Goal: Communication & Community: Answer question/provide support

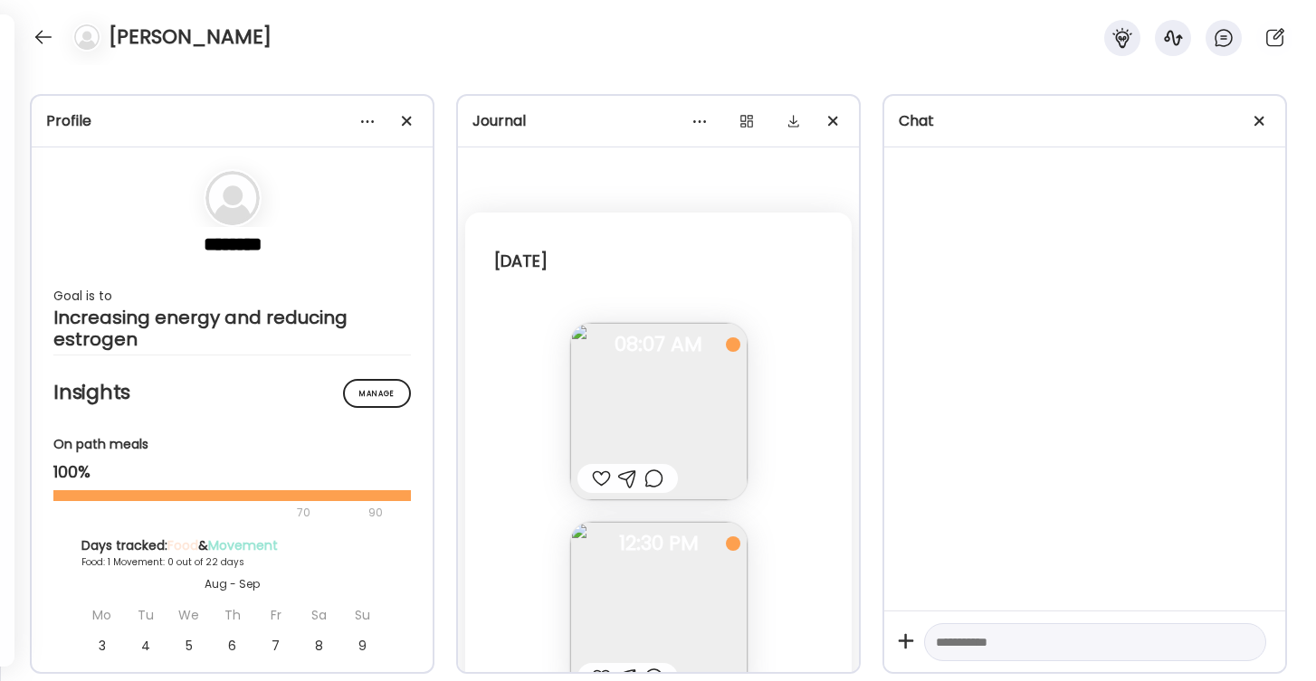
click at [617, 450] on img at bounding box center [658, 411] width 177 height 177
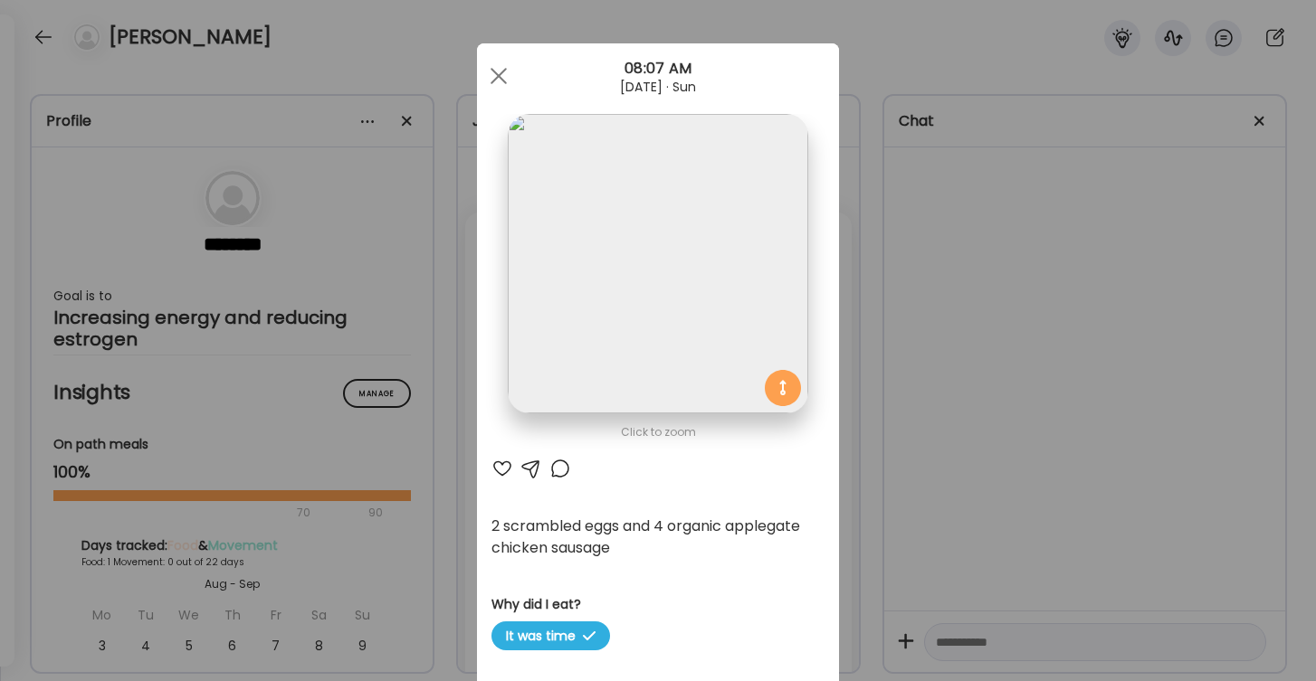
click at [534, 465] on div at bounding box center [531, 469] width 22 height 22
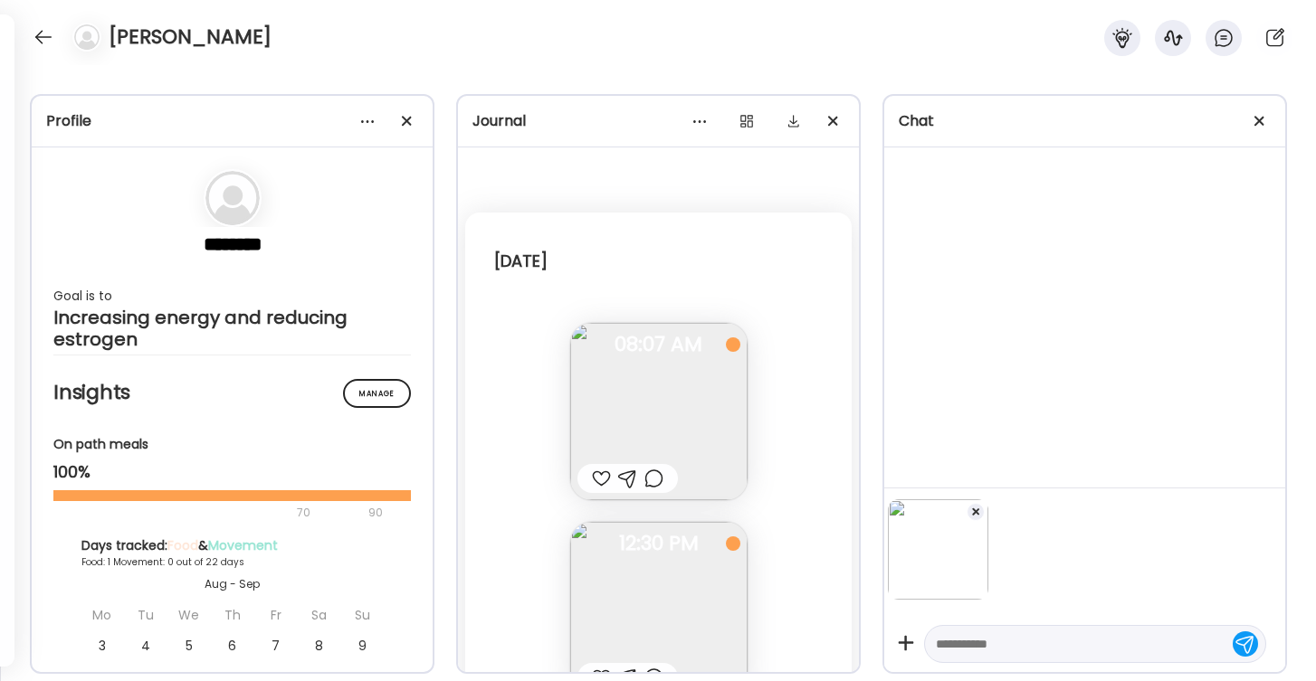
click at [1010, 639] on textarea at bounding box center [1079, 644] width 286 height 22
type textarea "**********"
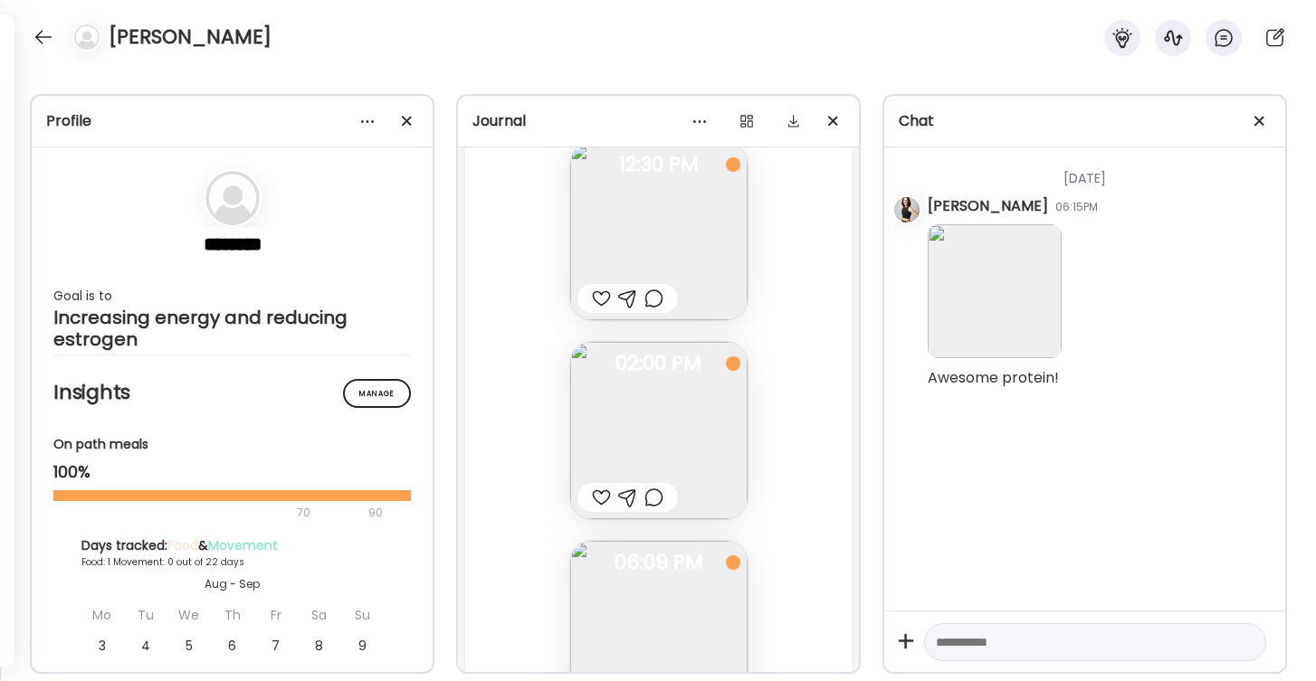
scroll to position [364, 0]
click at [661, 279] on img at bounding box center [658, 246] width 177 height 177
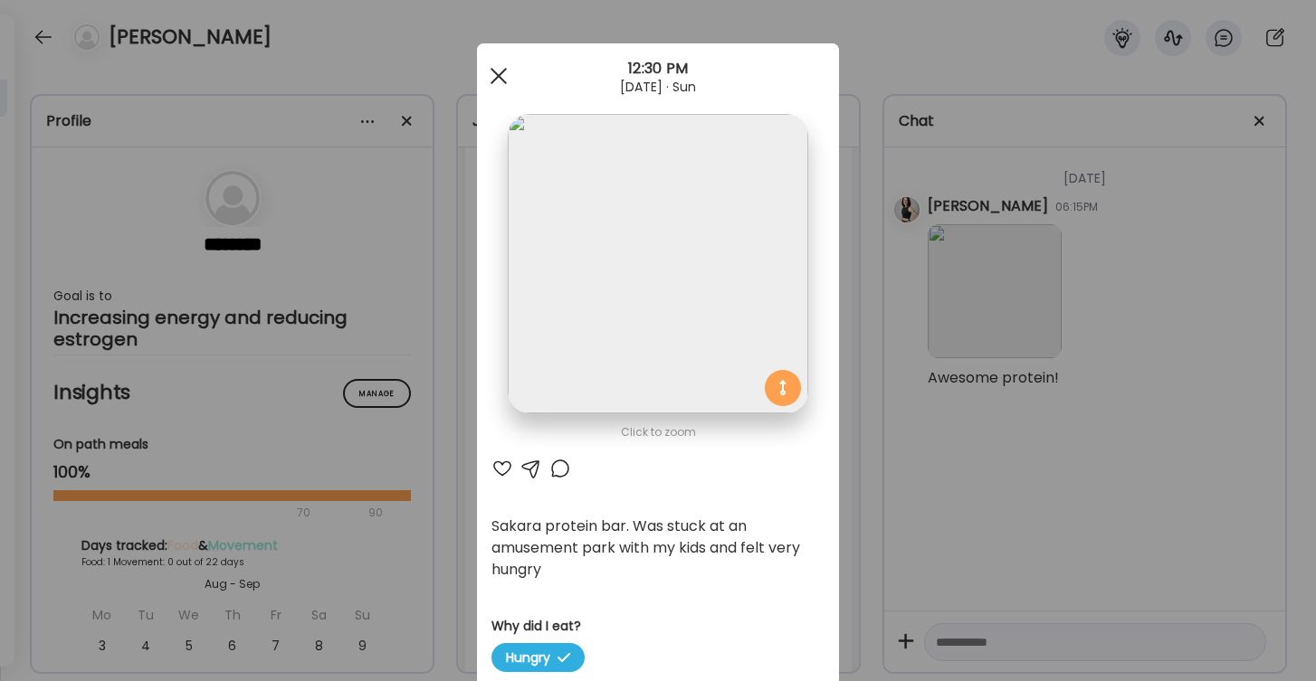
click at [499, 72] on div at bounding box center [498, 76] width 36 height 36
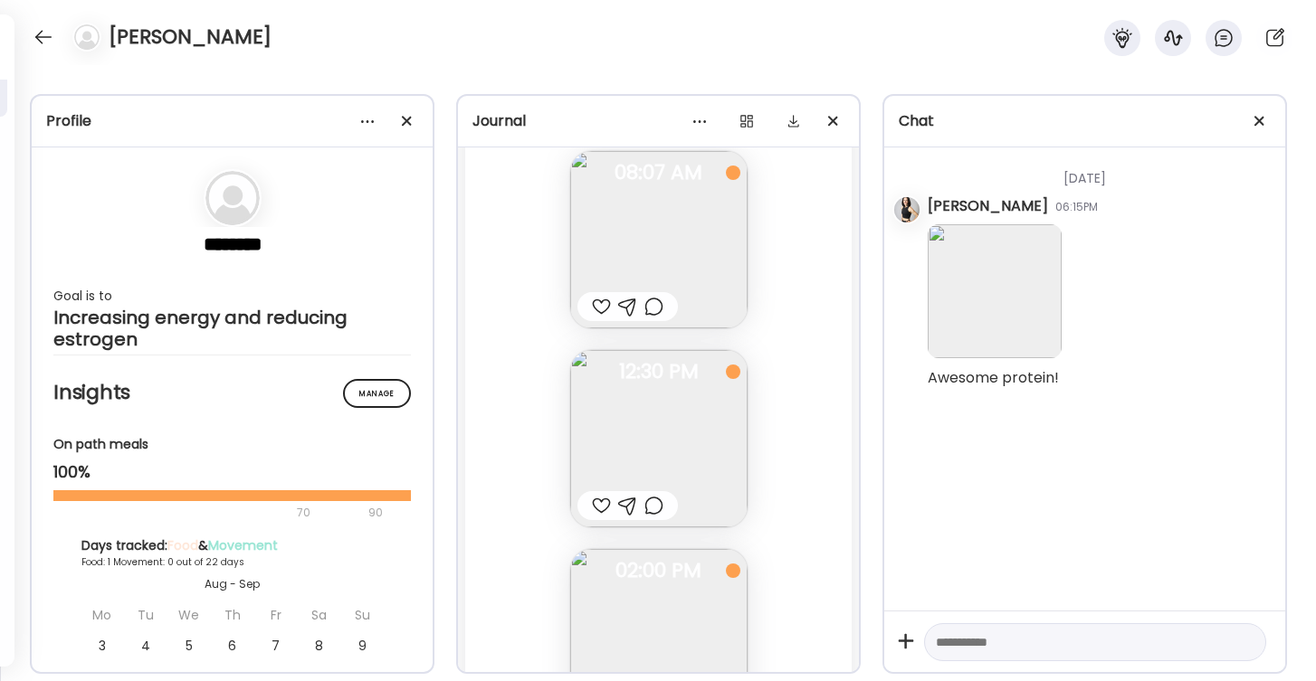
scroll to position [122, 0]
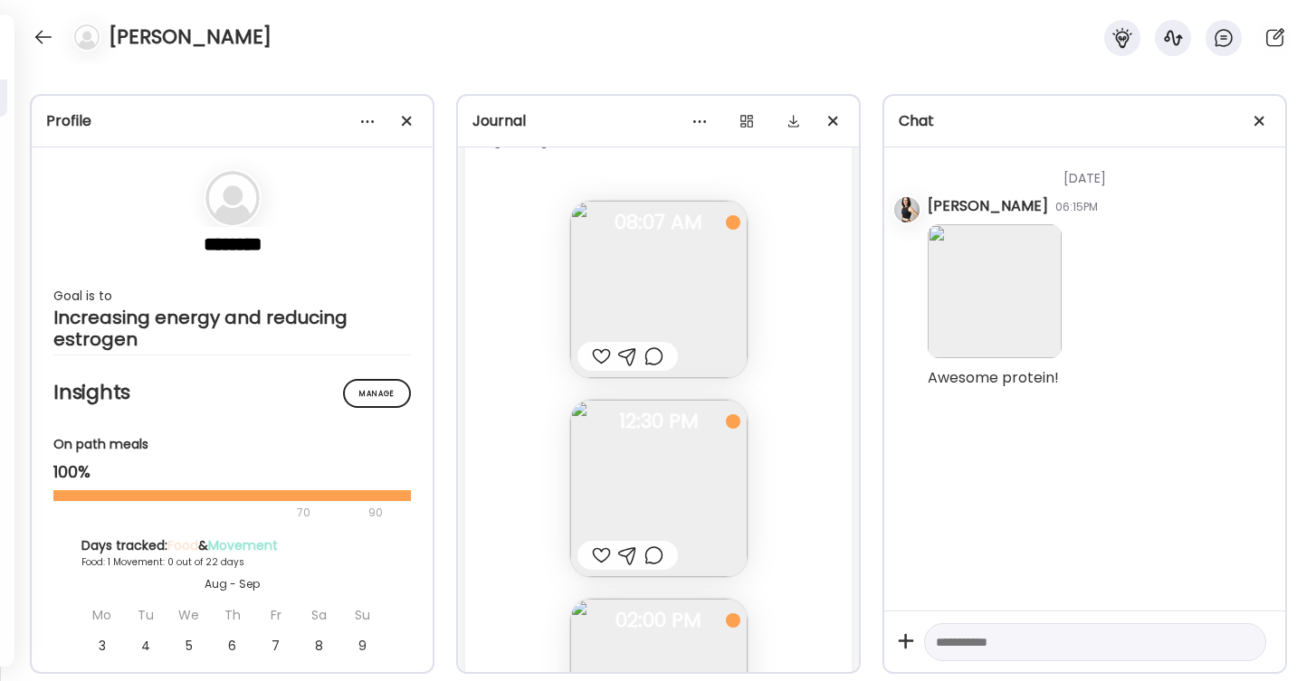
click at [631, 284] on img at bounding box center [658, 289] width 177 height 177
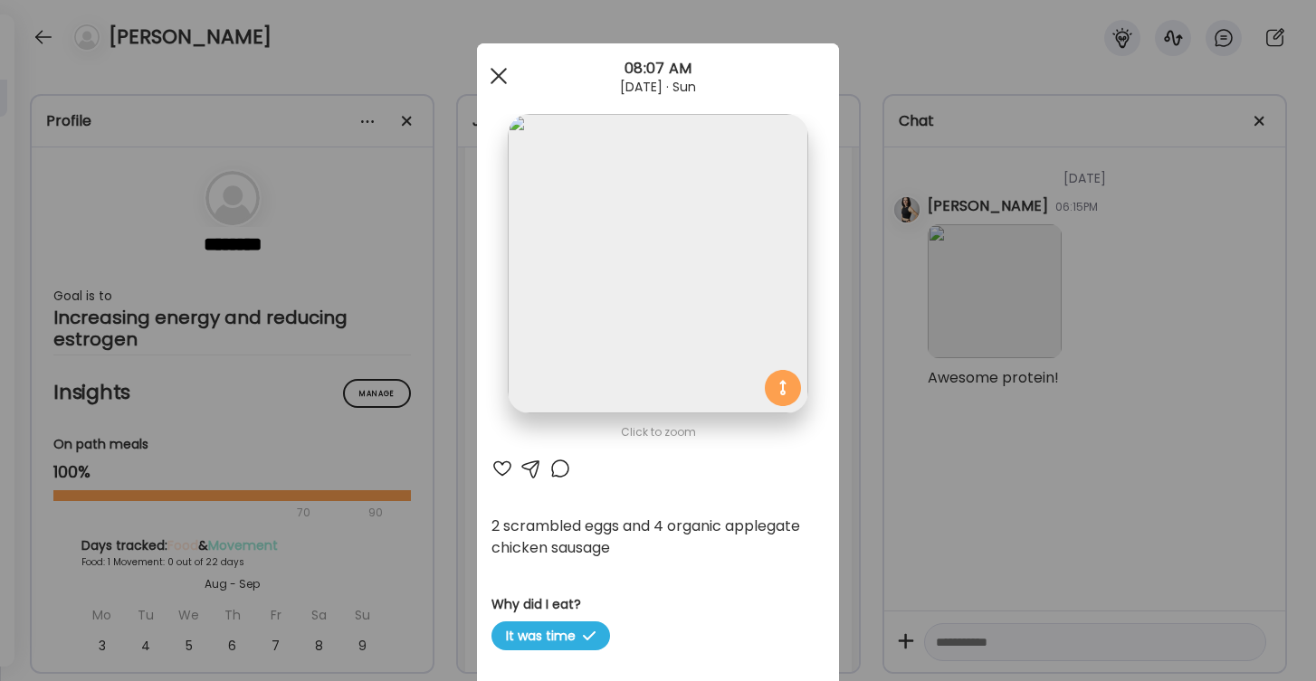
click at [501, 74] on span at bounding box center [498, 76] width 16 height 16
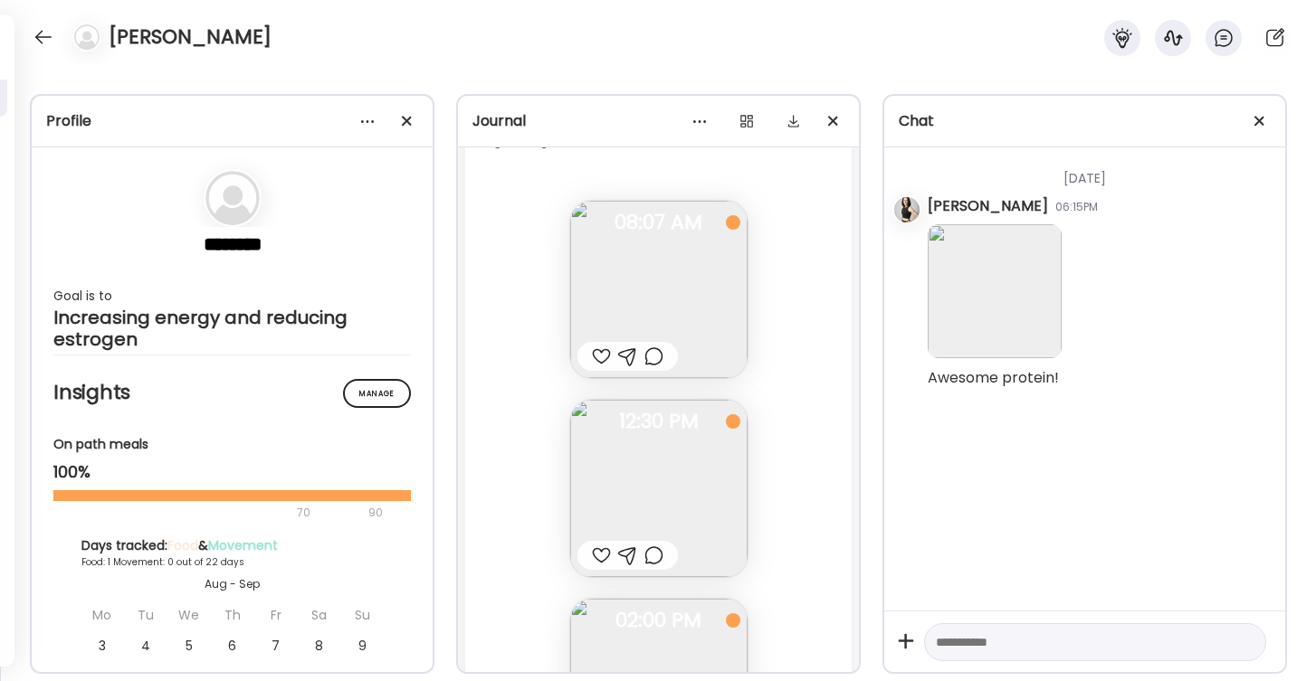
click at [604, 354] on div at bounding box center [601, 357] width 19 height 22
click at [603, 553] on div at bounding box center [601, 556] width 19 height 22
click at [627, 559] on div at bounding box center [627, 556] width 19 height 22
click at [1023, 643] on textarea at bounding box center [1079, 644] width 286 height 22
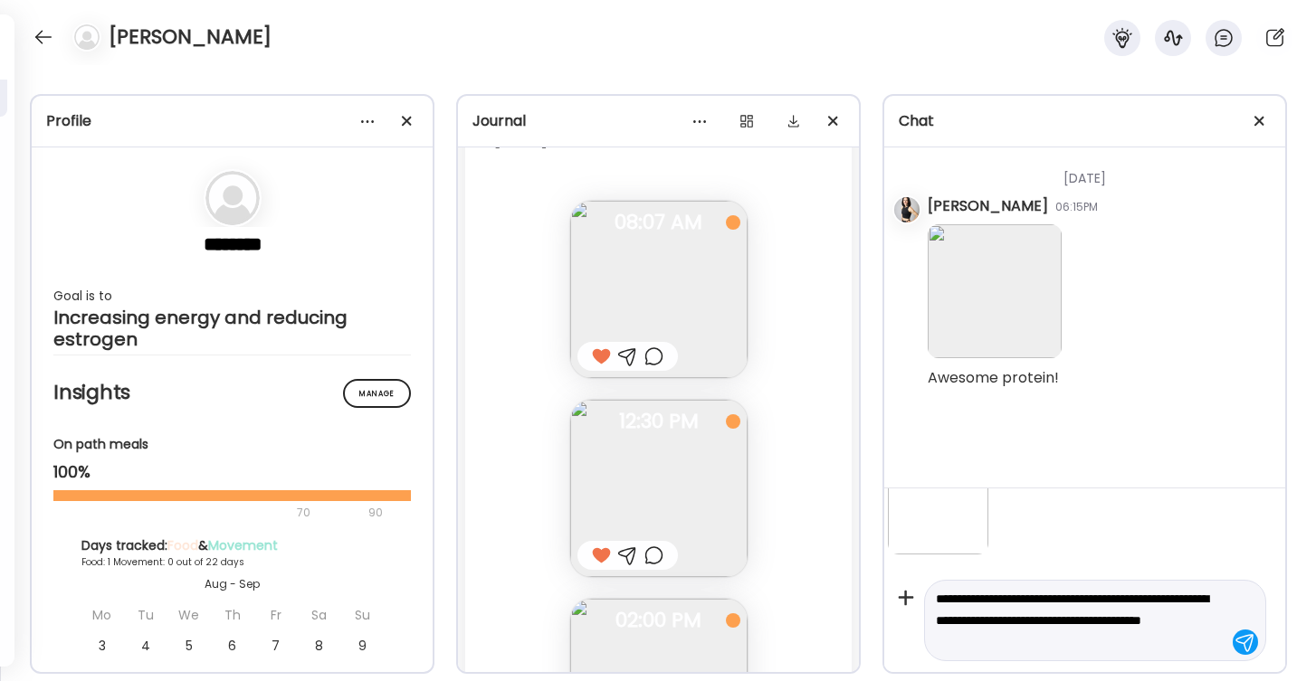
type textarea "**********"
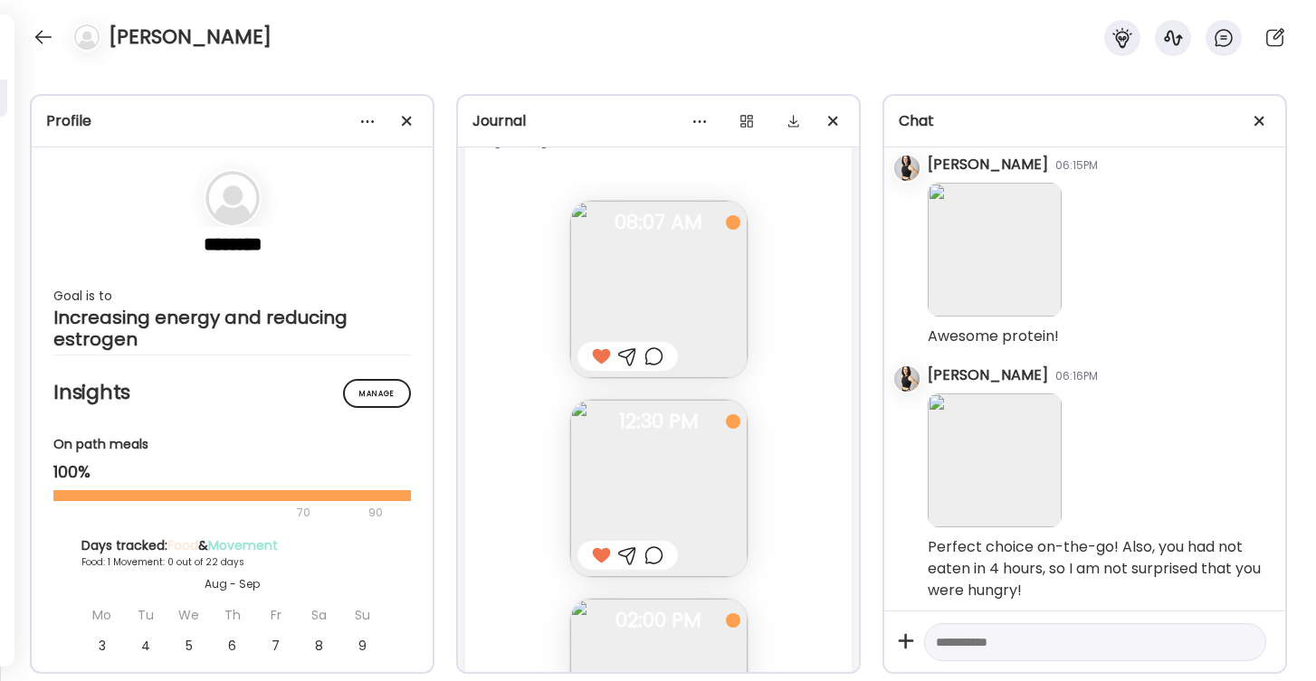
scroll to position [50, 0]
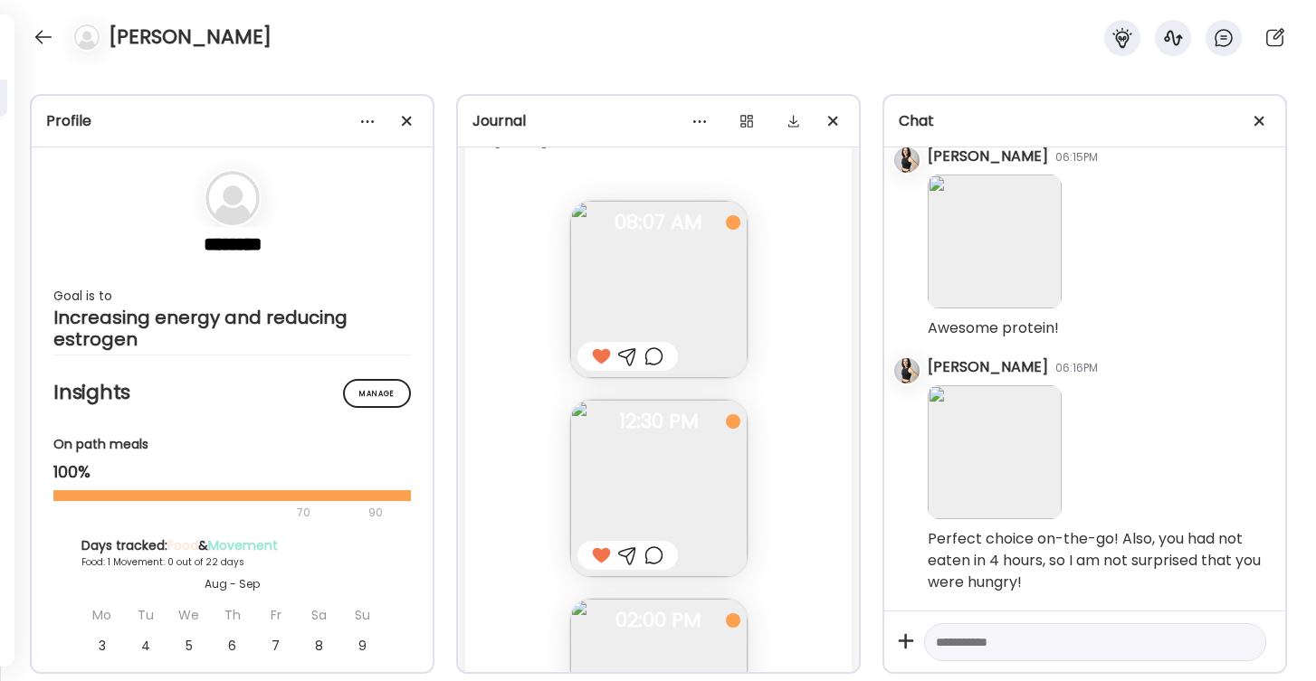
click at [797, 545] on div "[DATE] 2 scrambled eggs and 4 organic applegate chicken sausage Why did I eat? …" at bounding box center [658, 568] width 386 height 957
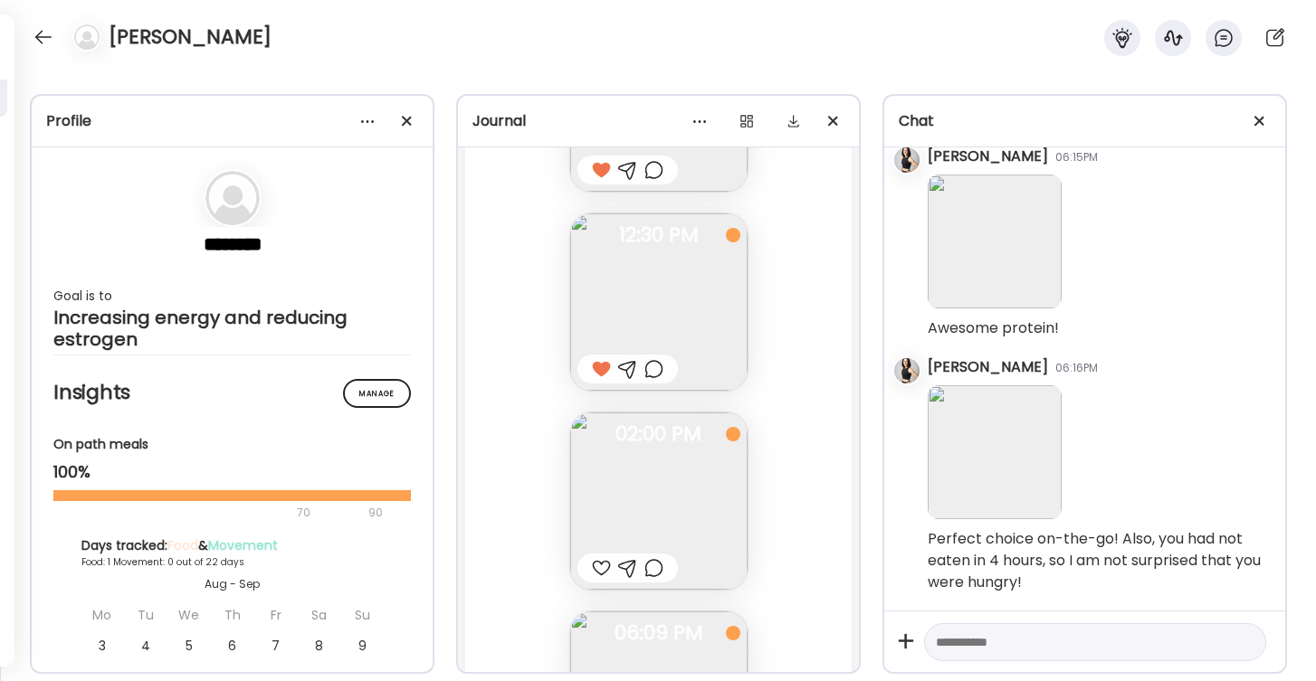
scroll to position [318, 0]
click at [680, 490] on img at bounding box center [658, 492] width 177 height 177
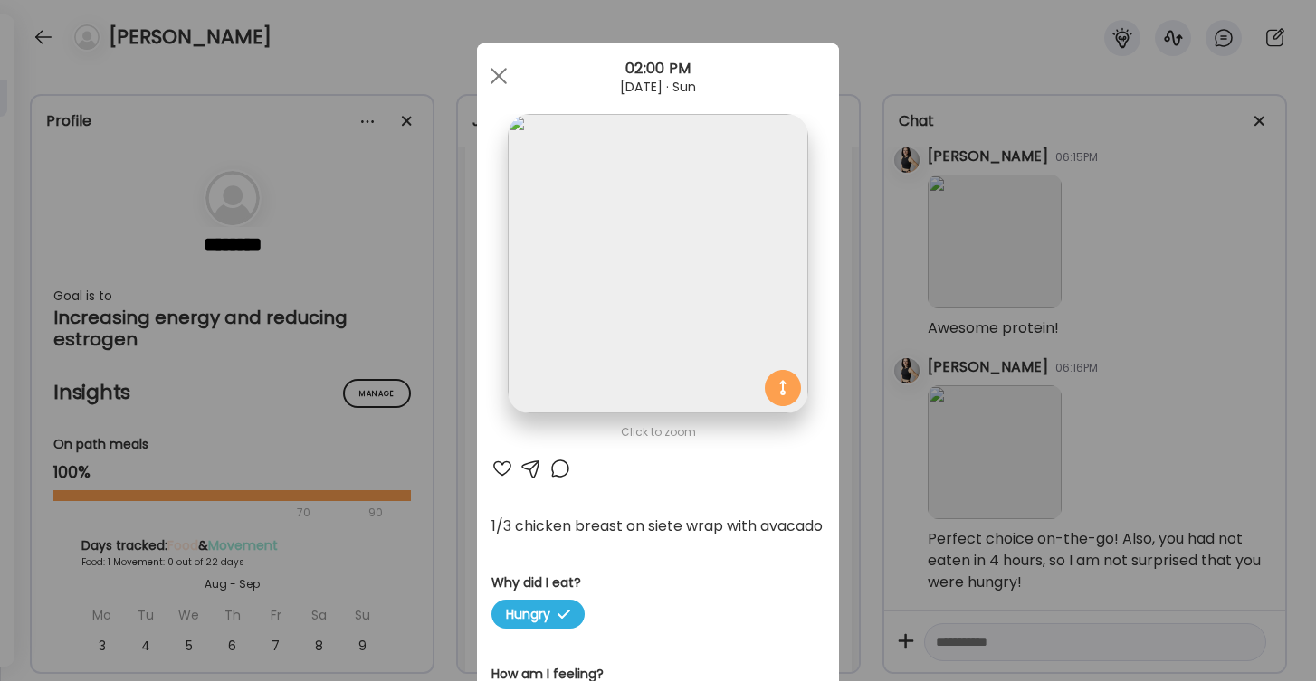
click at [506, 466] on div at bounding box center [502, 469] width 22 height 22
click at [506, 74] on div at bounding box center [498, 76] width 36 height 36
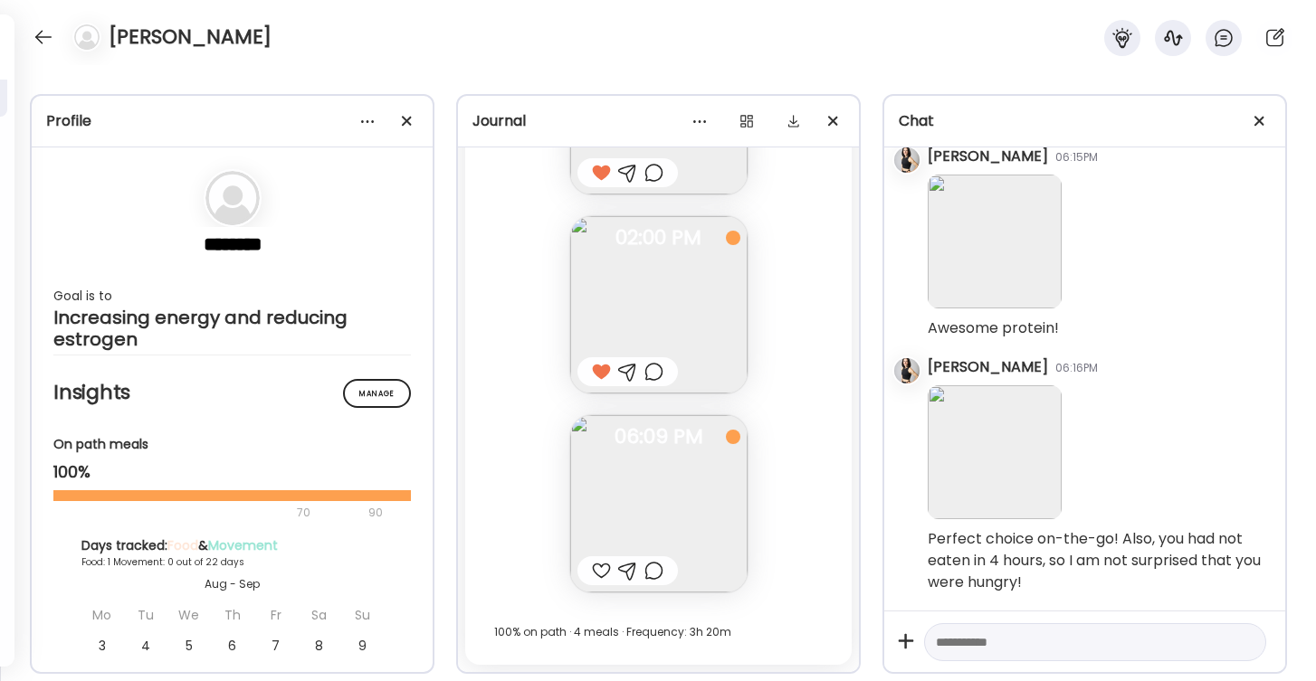
scroll to position [505, 0]
click at [637, 483] on img at bounding box center [658, 503] width 177 height 177
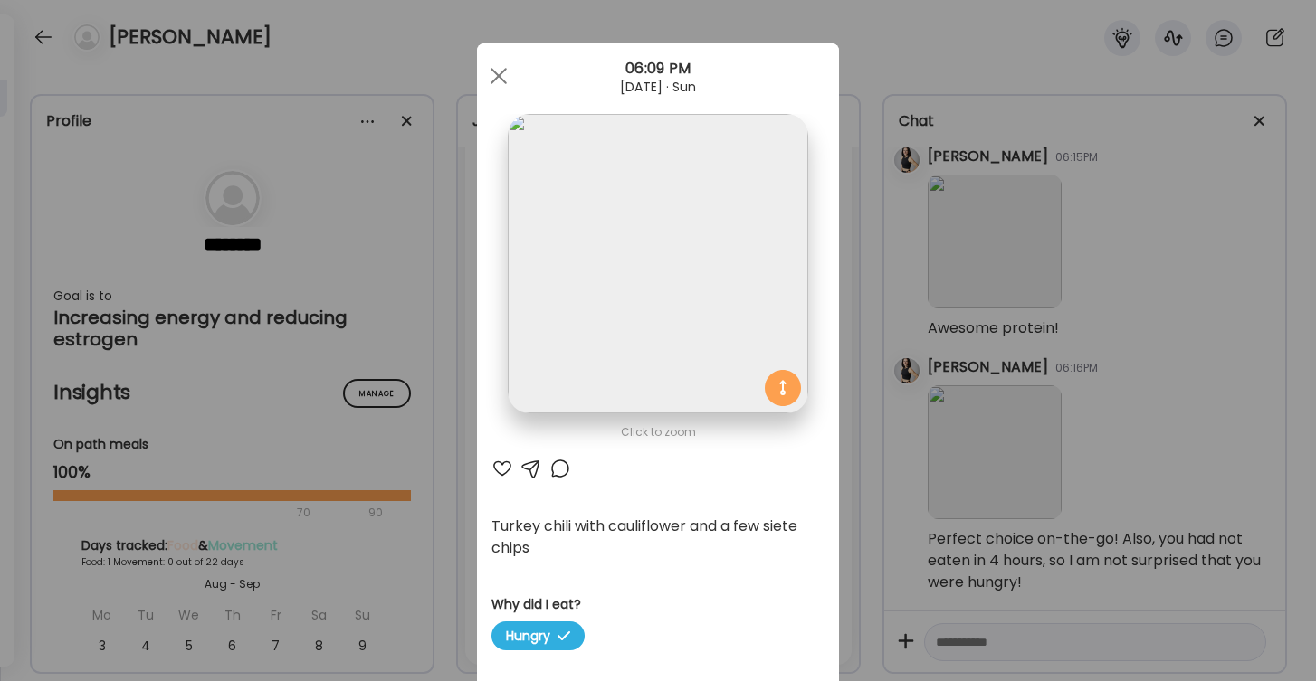
click at [500, 464] on div at bounding box center [502, 469] width 22 height 22
click at [530, 469] on div at bounding box center [531, 469] width 22 height 22
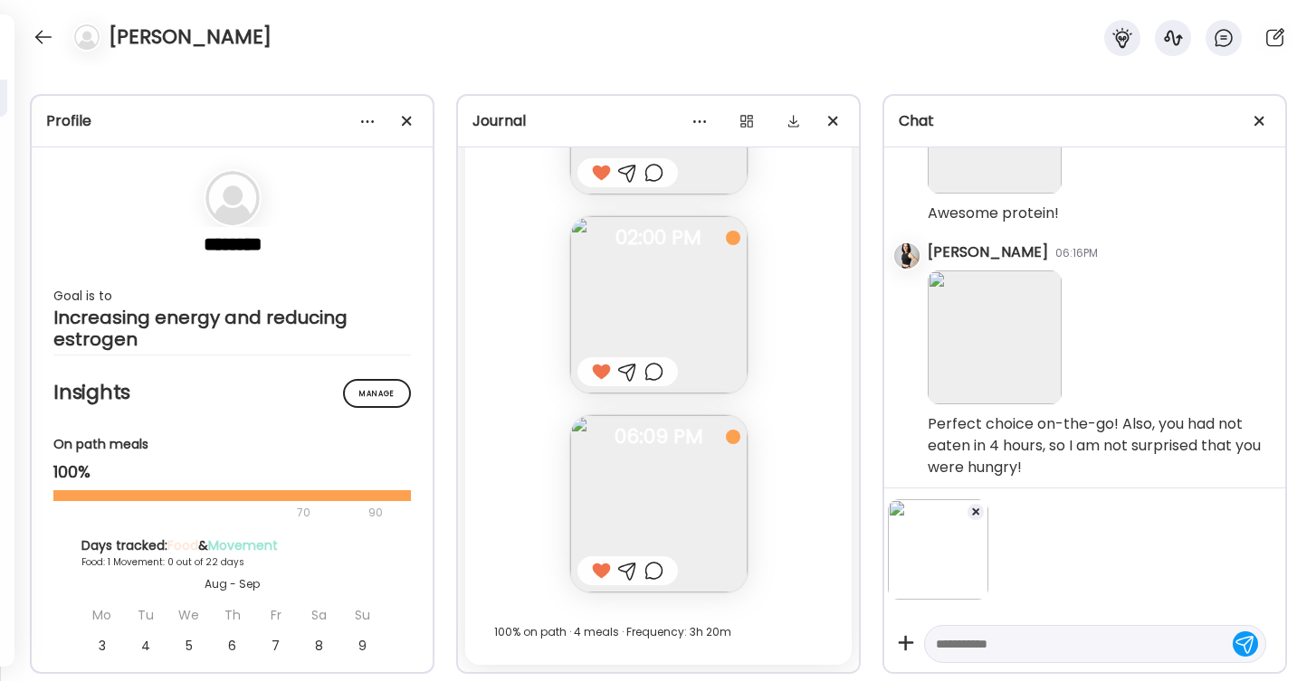
click at [1005, 646] on textarea at bounding box center [1079, 644] width 286 height 22
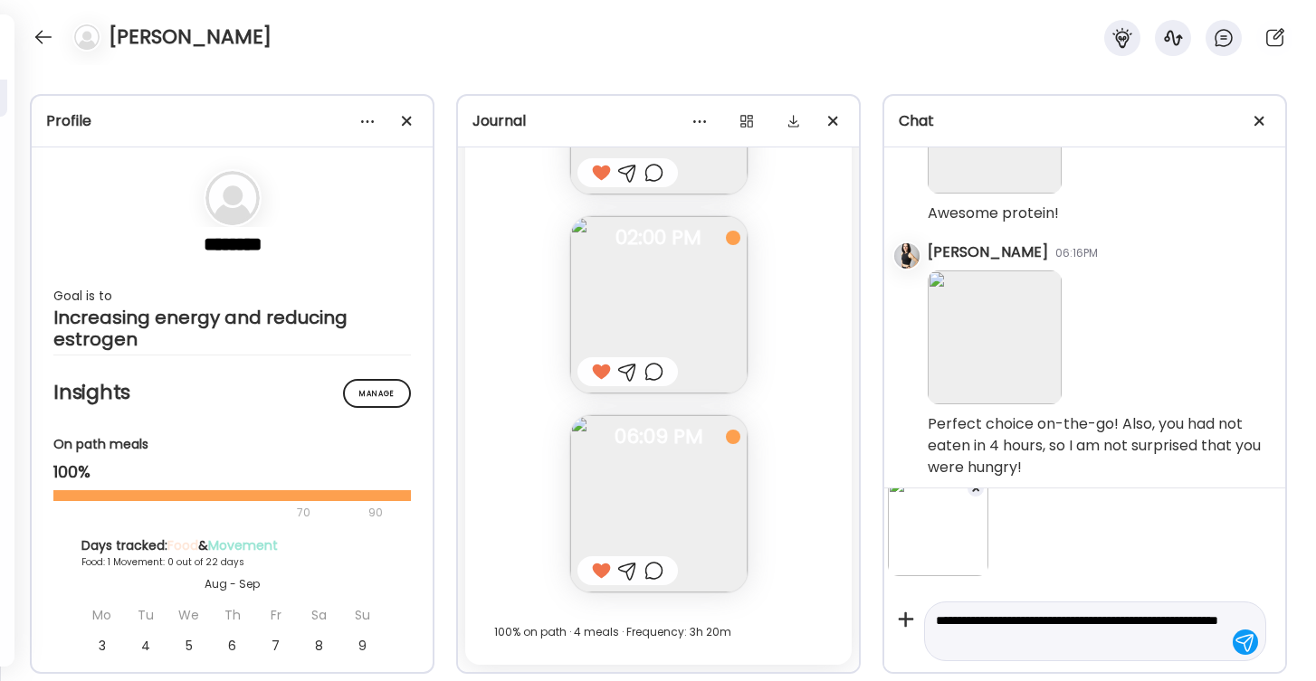
type textarea "**********"
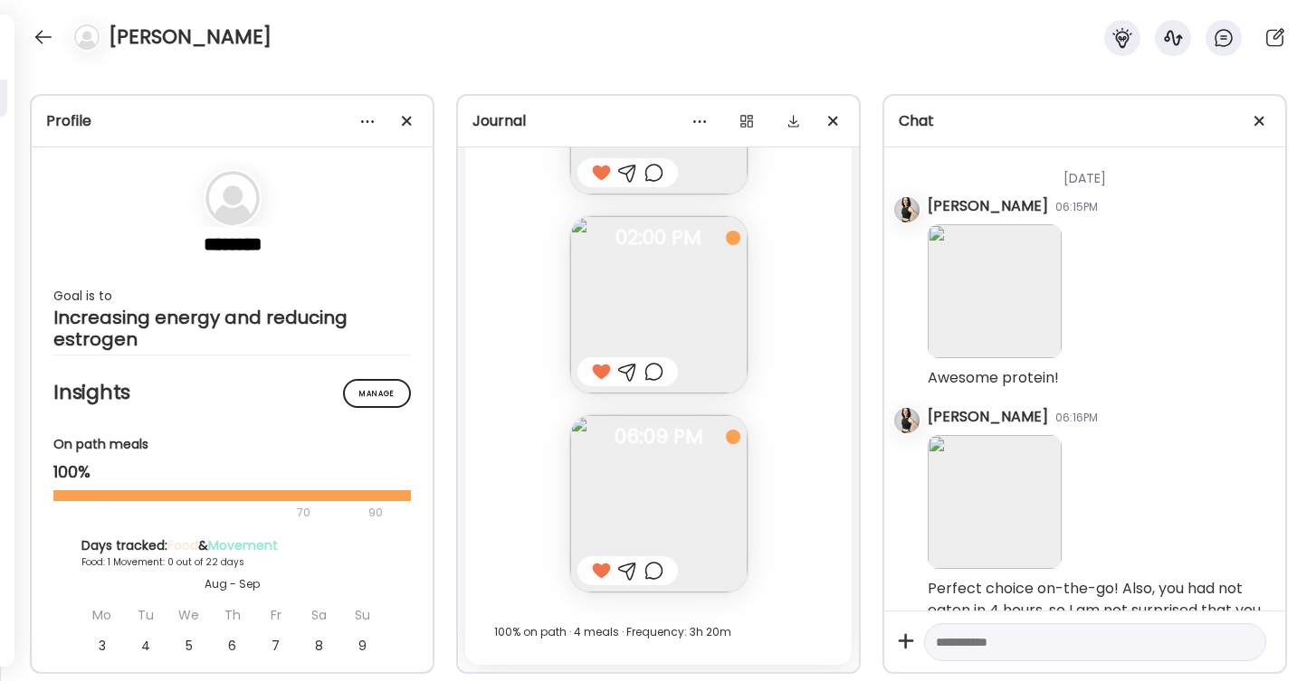
scroll to position [0, 0]
click at [47, 37] on div at bounding box center [43, 37] width 29 height 29
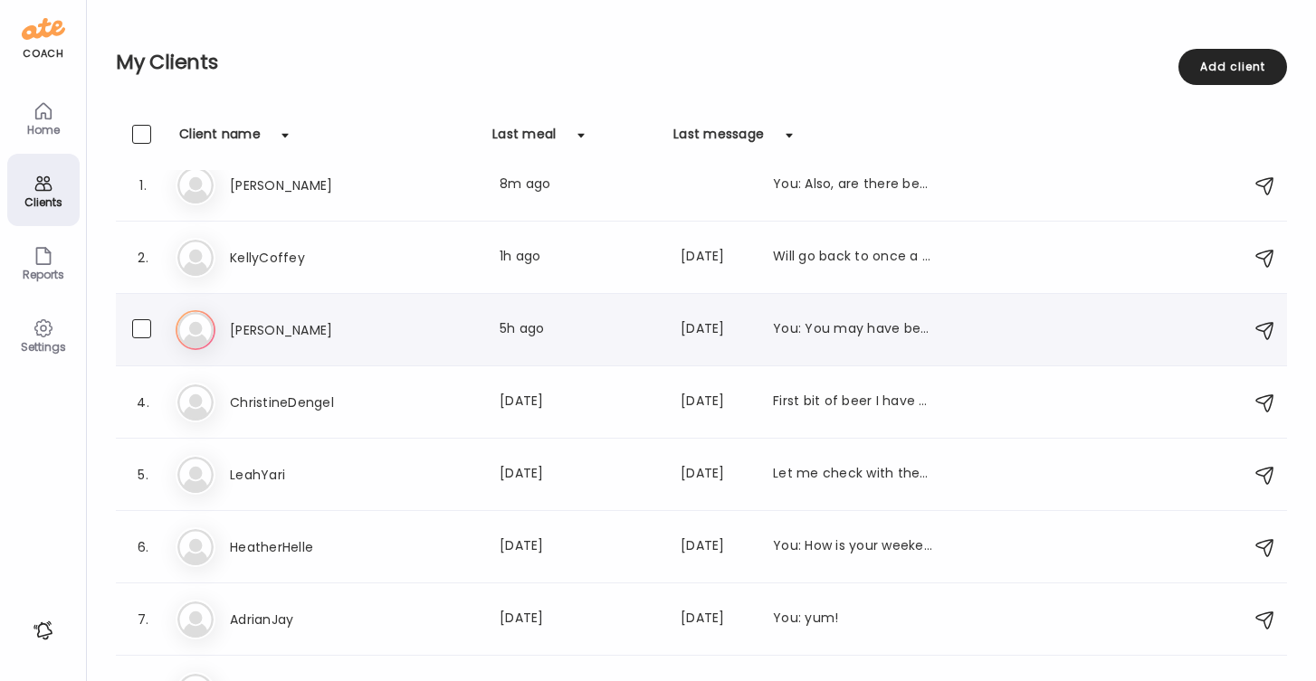
click at [254, 333] on h3 "[PERSON_NAME]" at bounding box center [309, 330] width 159 height 22
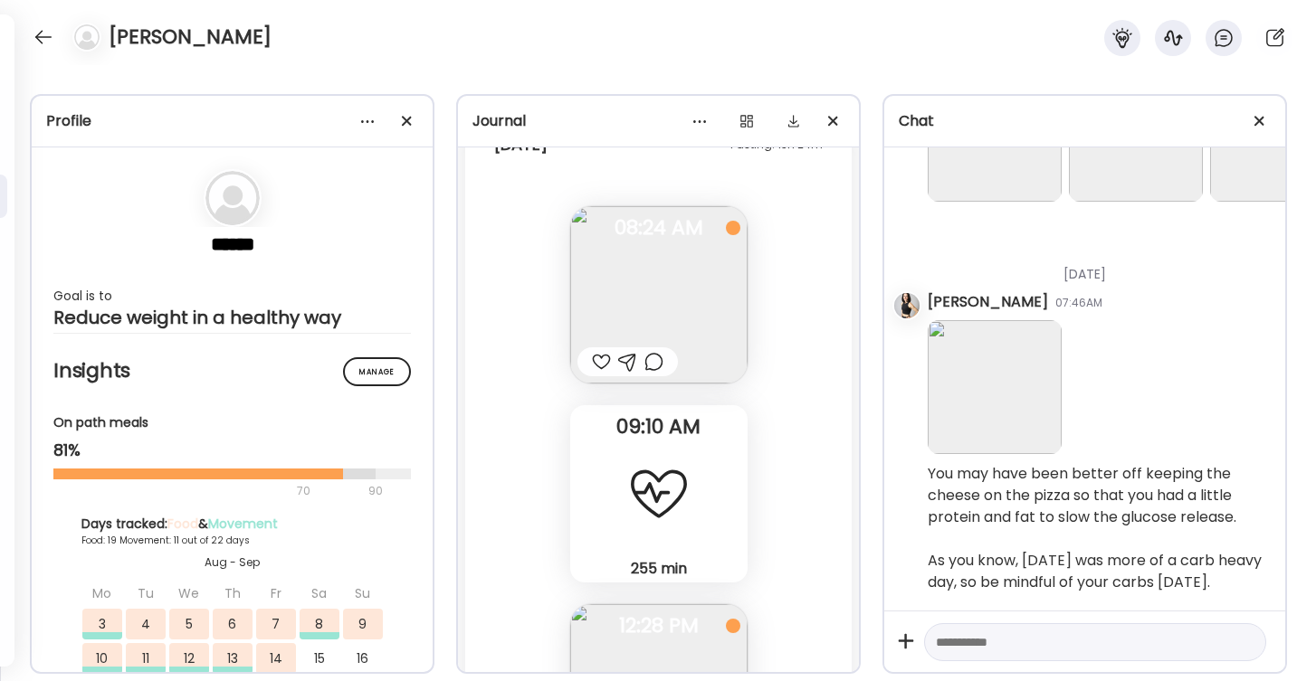
scroll to position [26444, 0]
click at [656, 309] on img at bounding box center [658, 293] width 177 height 177
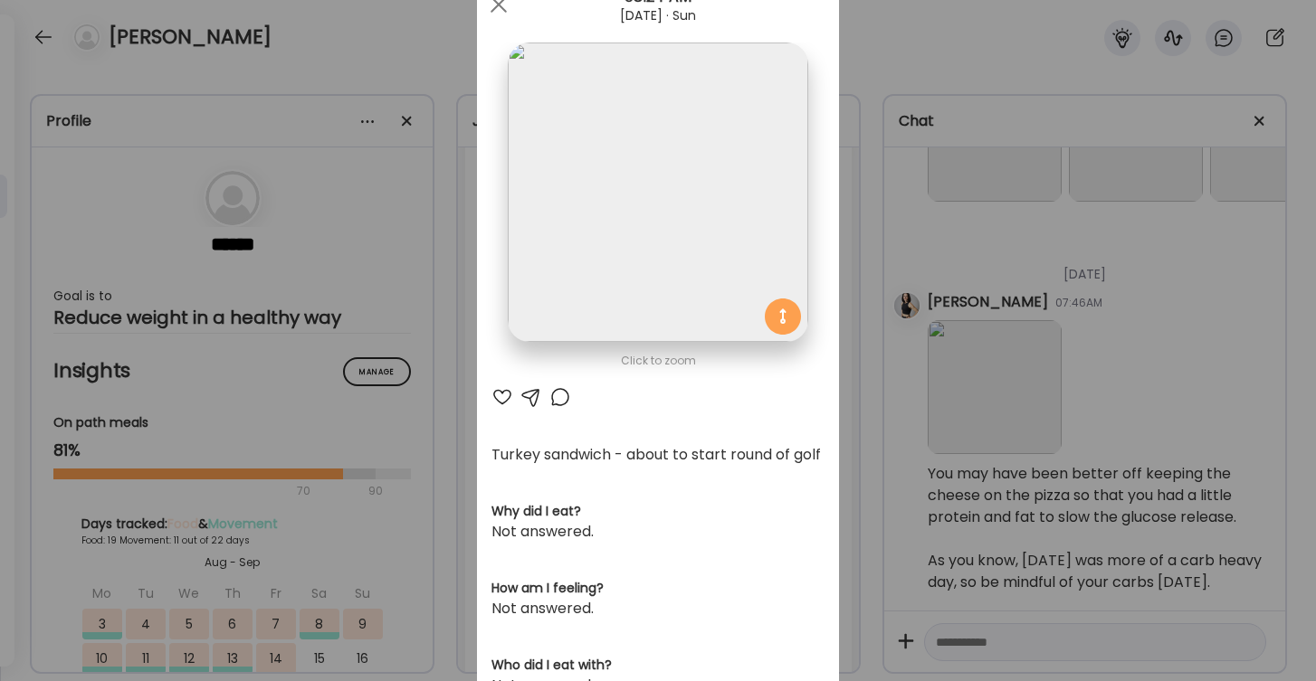
scroll to position [96, 0]
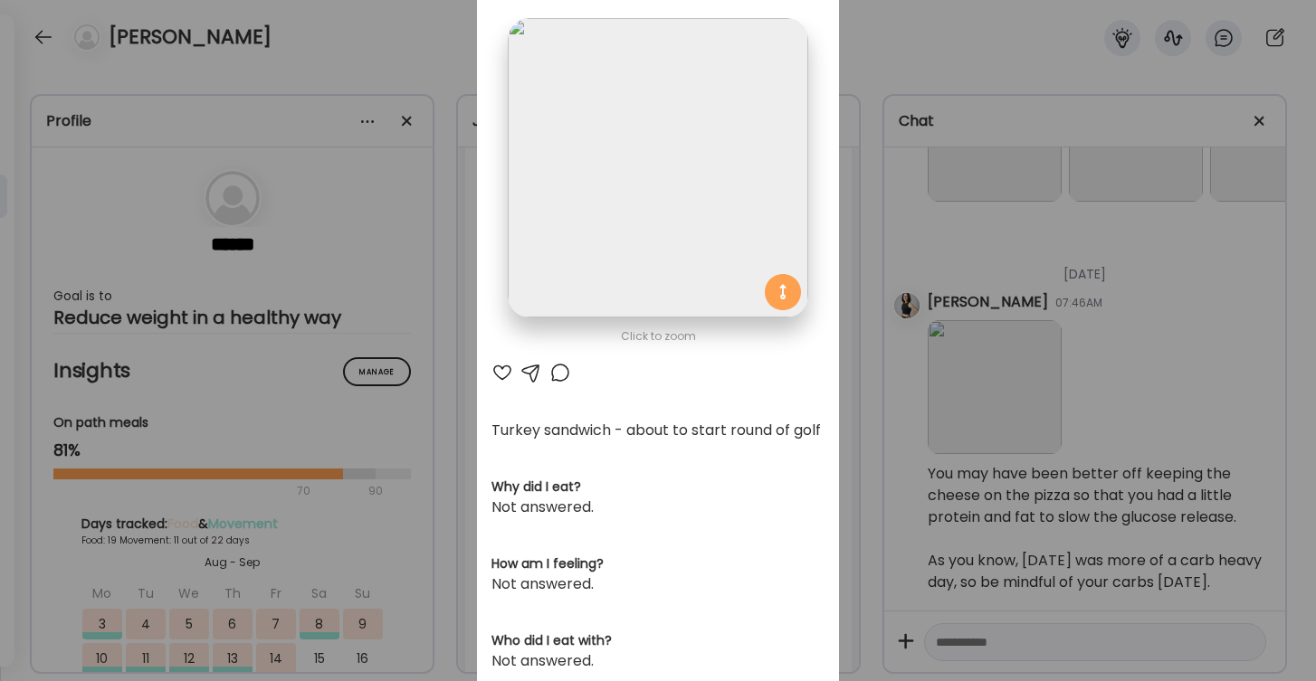
click at [535, 373] on div at bounding box center [531, 373] width 22 height 22
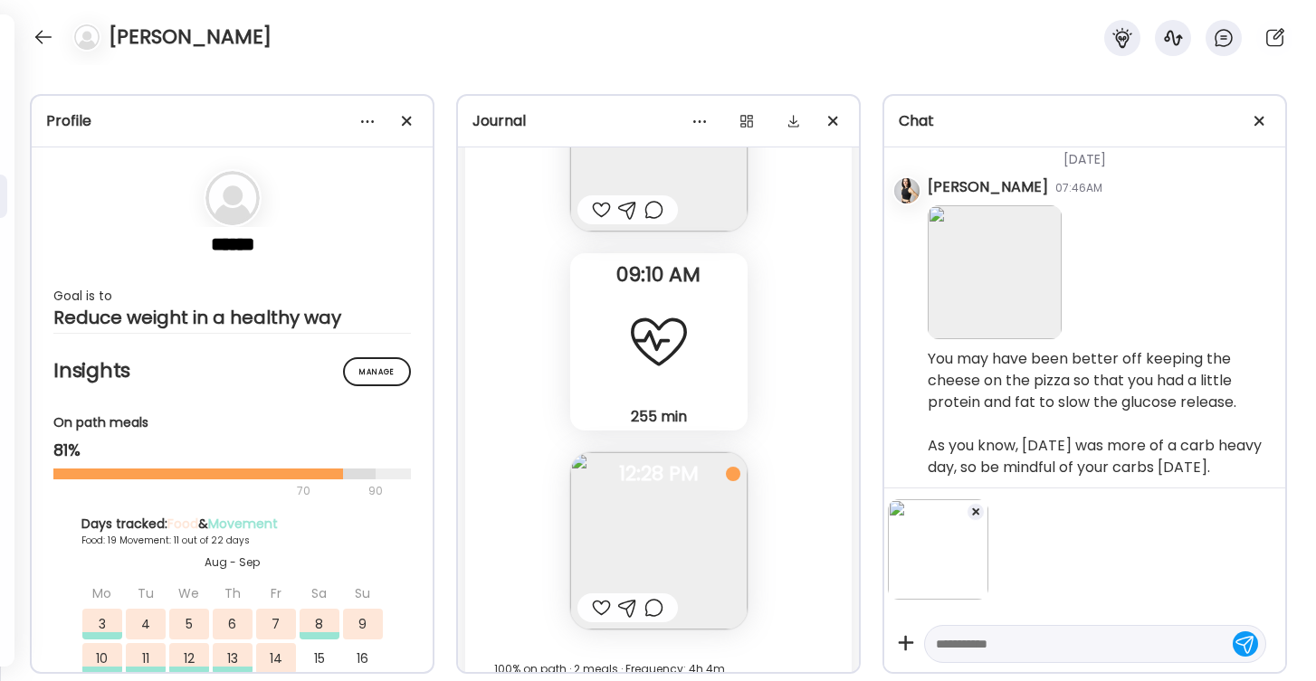
scroll to position [26596, 0]
click at [977, 646] on textarea at bounding box center [1079, 644] width 286 height 22
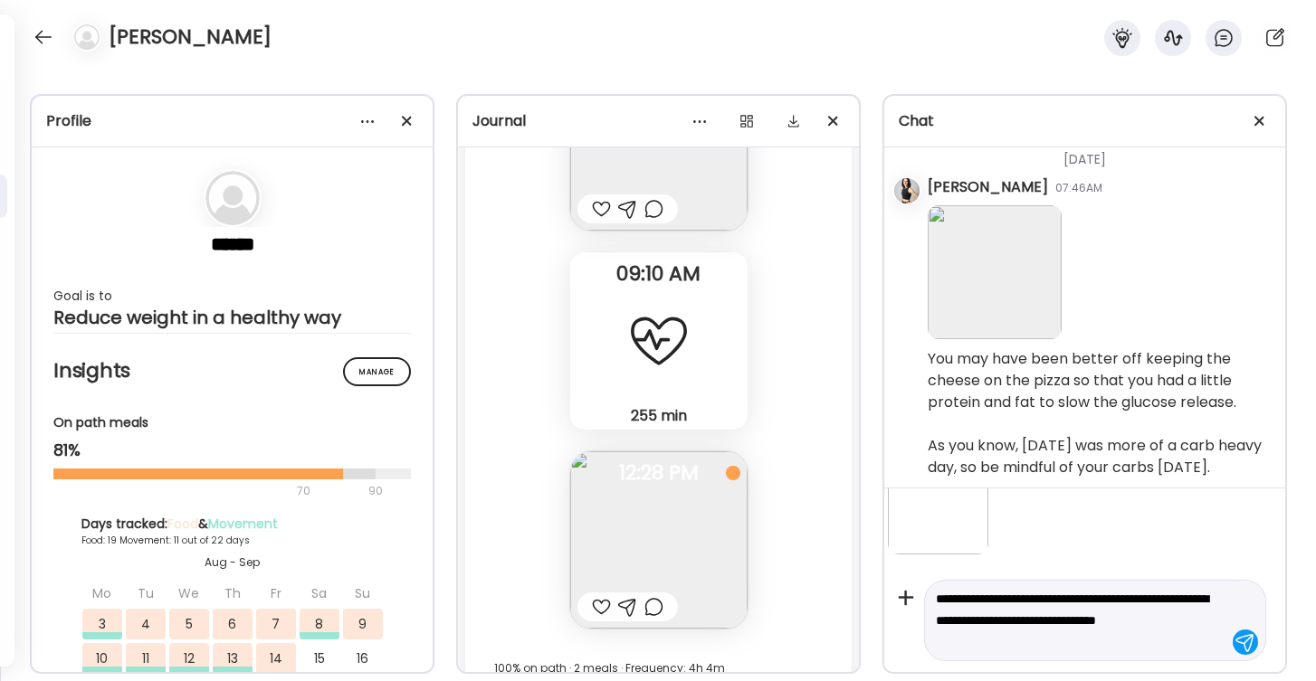
scroll to position [45, 0]
type textarea "**********"
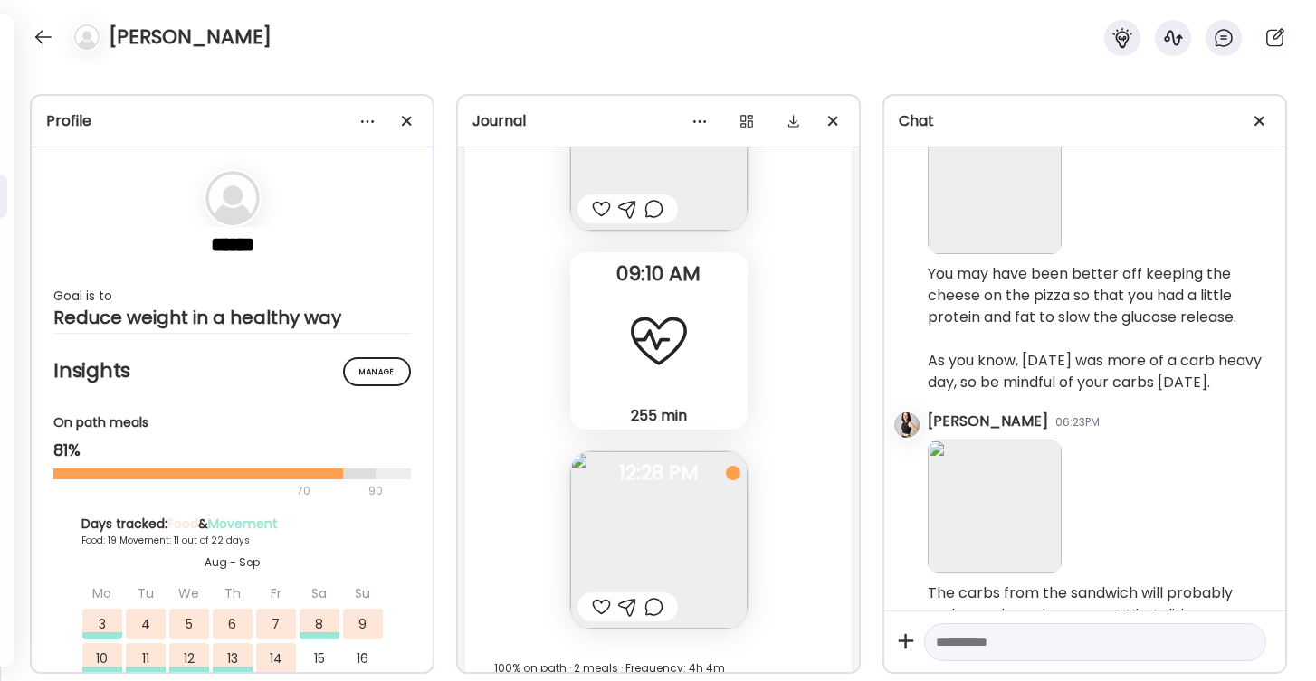
scroll to position [26113, 0]
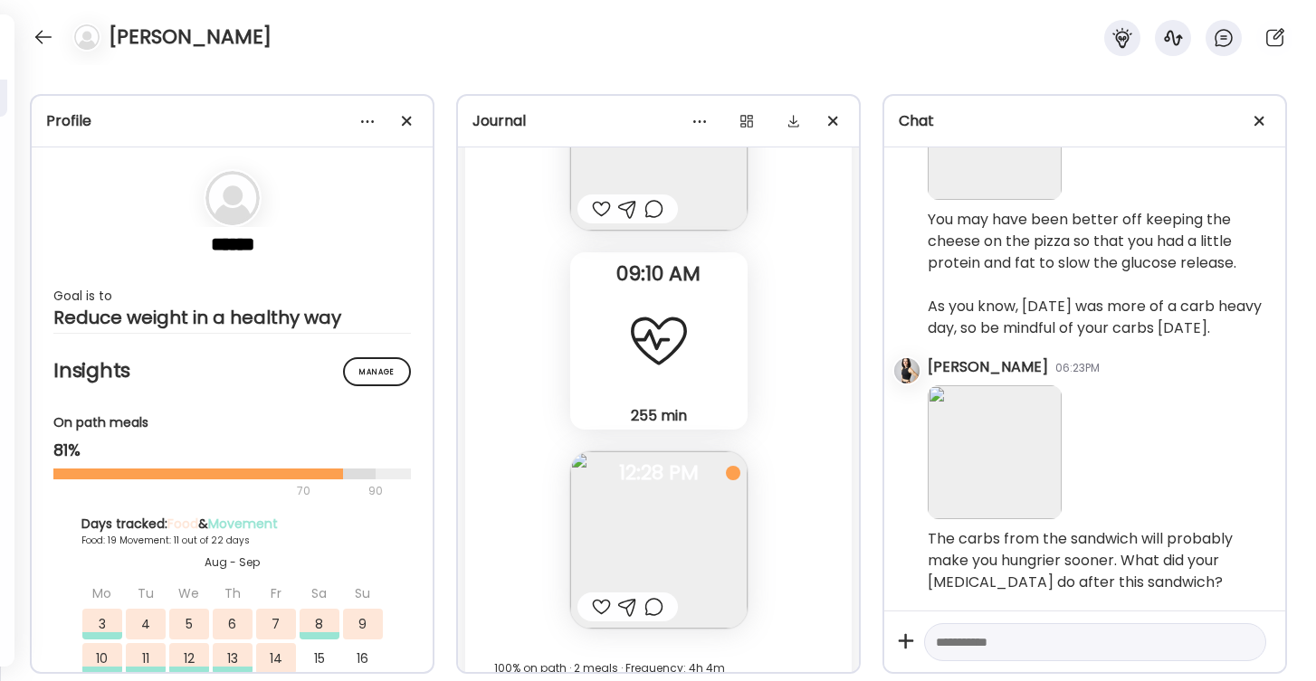
click at [602, 609] on div at bounding box center [601, 607] width 19 height 22
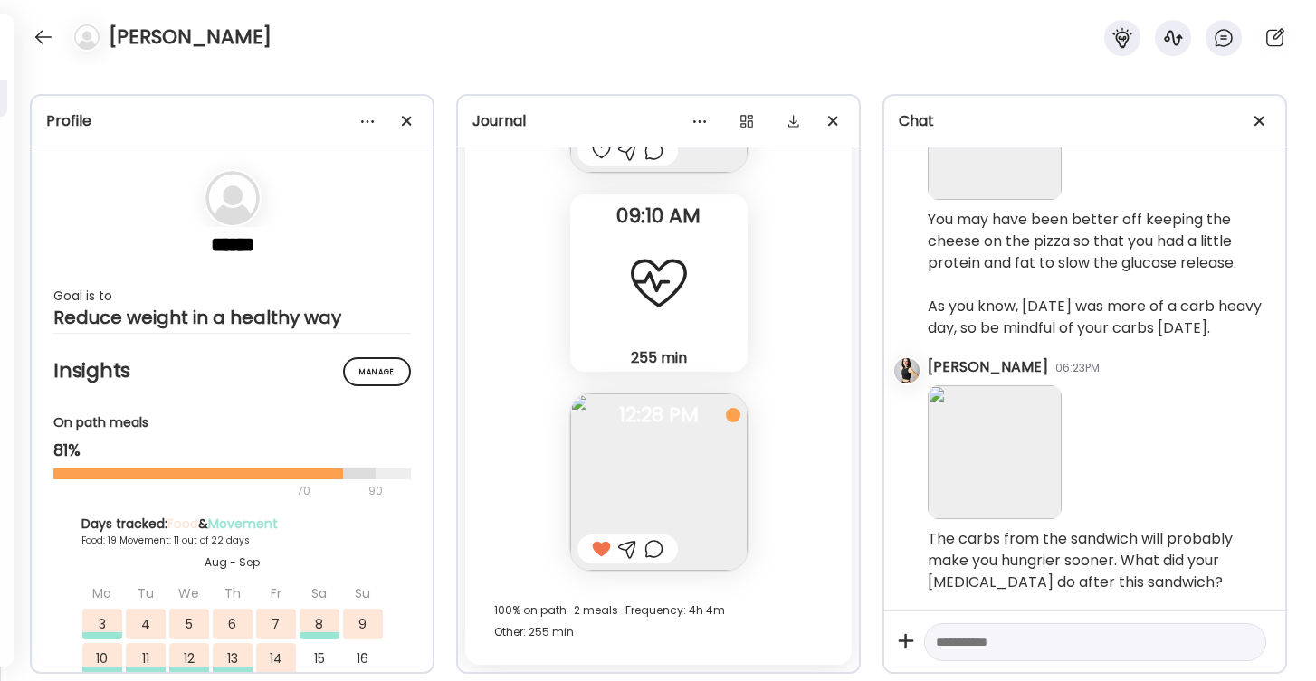
scroll to position [26654, 0]
click at [689, 316] on div "255 min Other" at bounding box center [658, 283] width 177 height 177
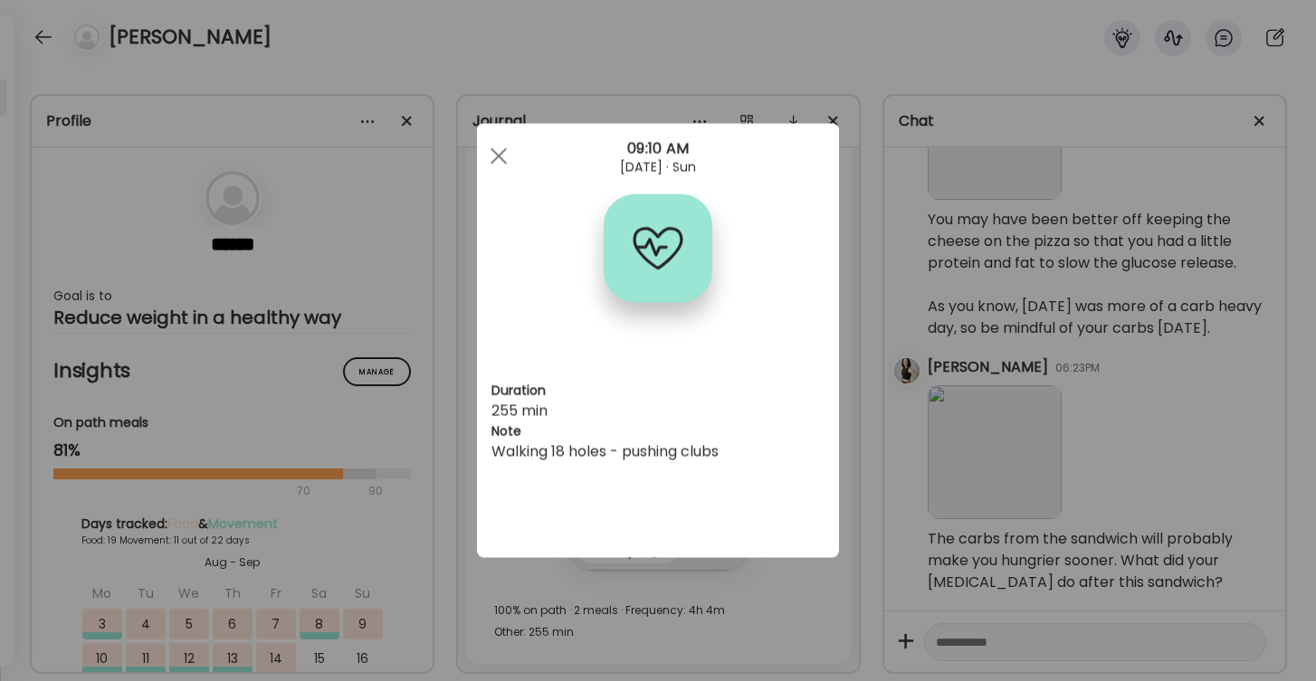
scroll to position [0, 0]
click at [499, 154] on div at bounding box center [498, 156] width 36 height 36
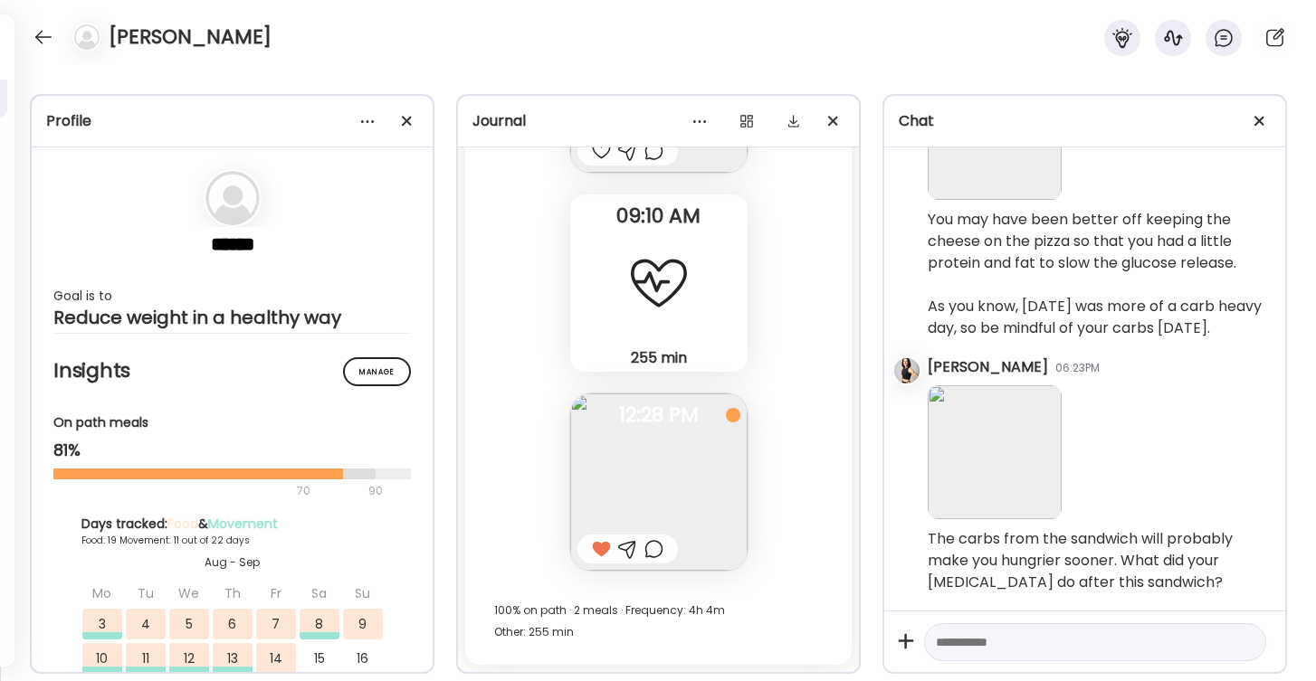
scroll to position [26654, 0]
click at [39, 41] on div at bounding box center [43, 37] width 29 height 29
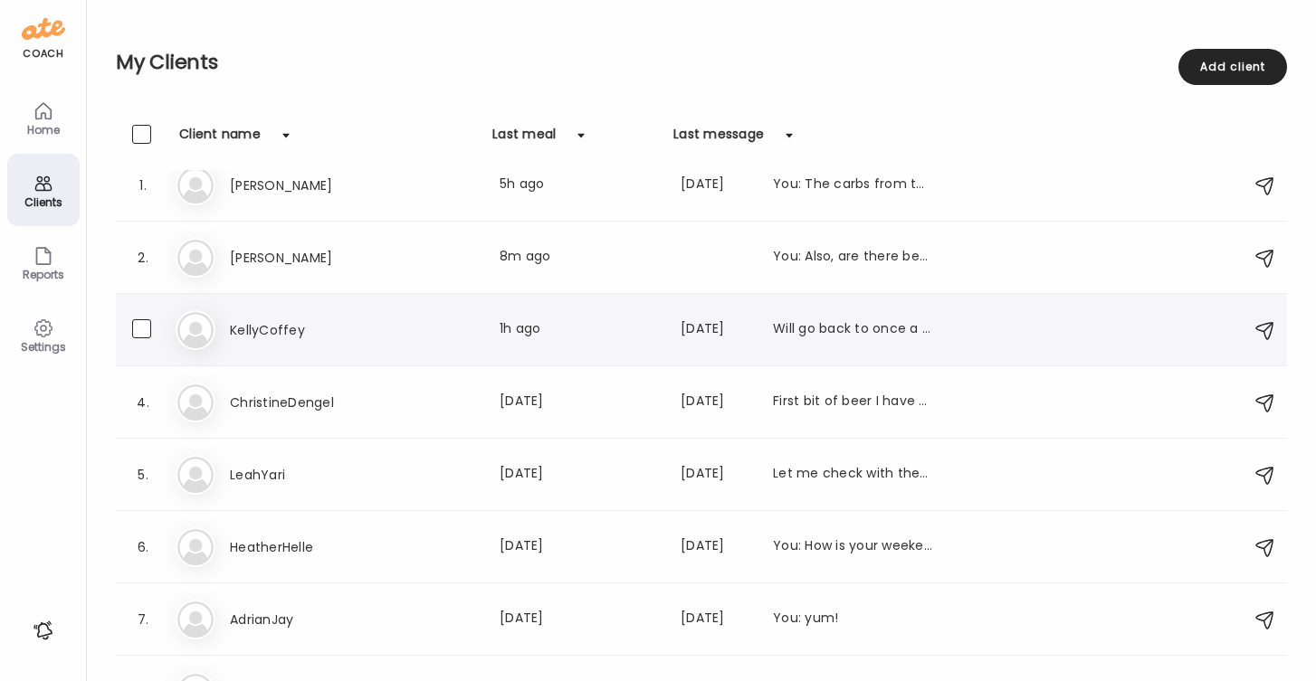
click at [275, 324] on h3 "KellyCoffey" at bounding box center [309, 330] width 159 height 22
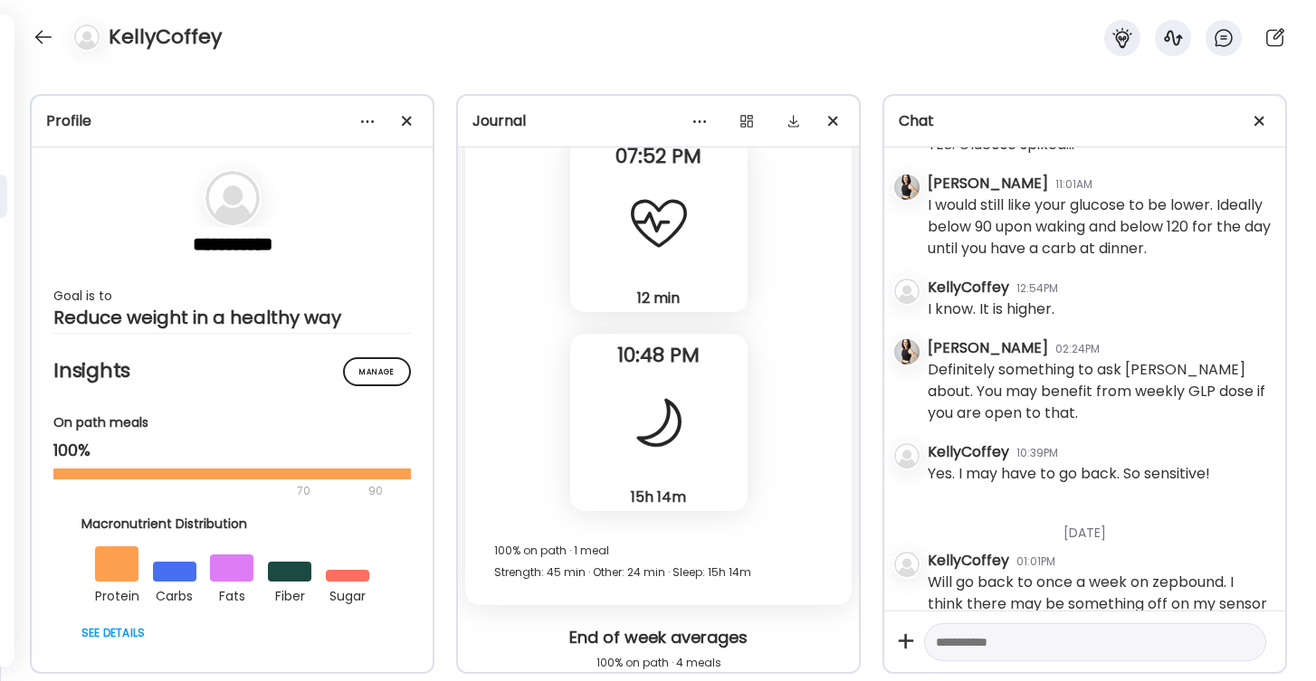
scroll to position [351238, 0]
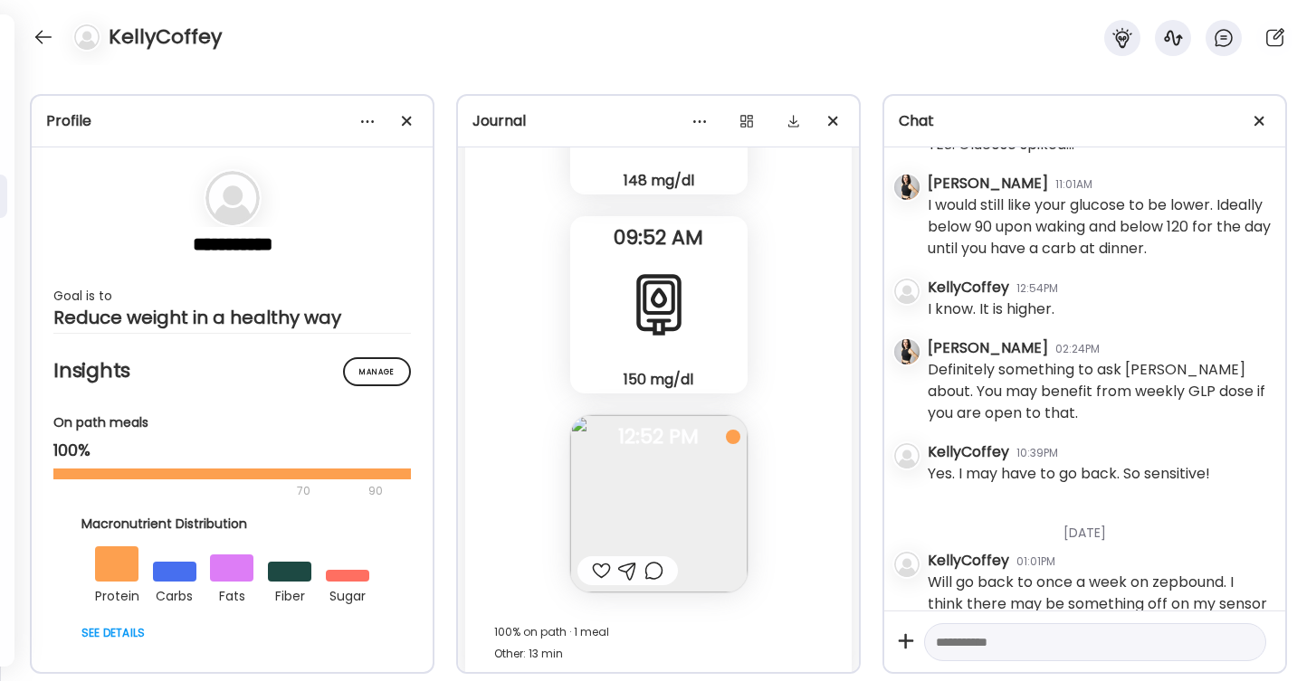
click at [984, 641] on textarea at bounding box center [1079, 643] width 286 height 22
click at [954, 641] on textarea at bounding box center [1079, 643] width 286 height 22
click at [1020, 651] on textarea at bounding box center [1079, 643] width 286 height 22
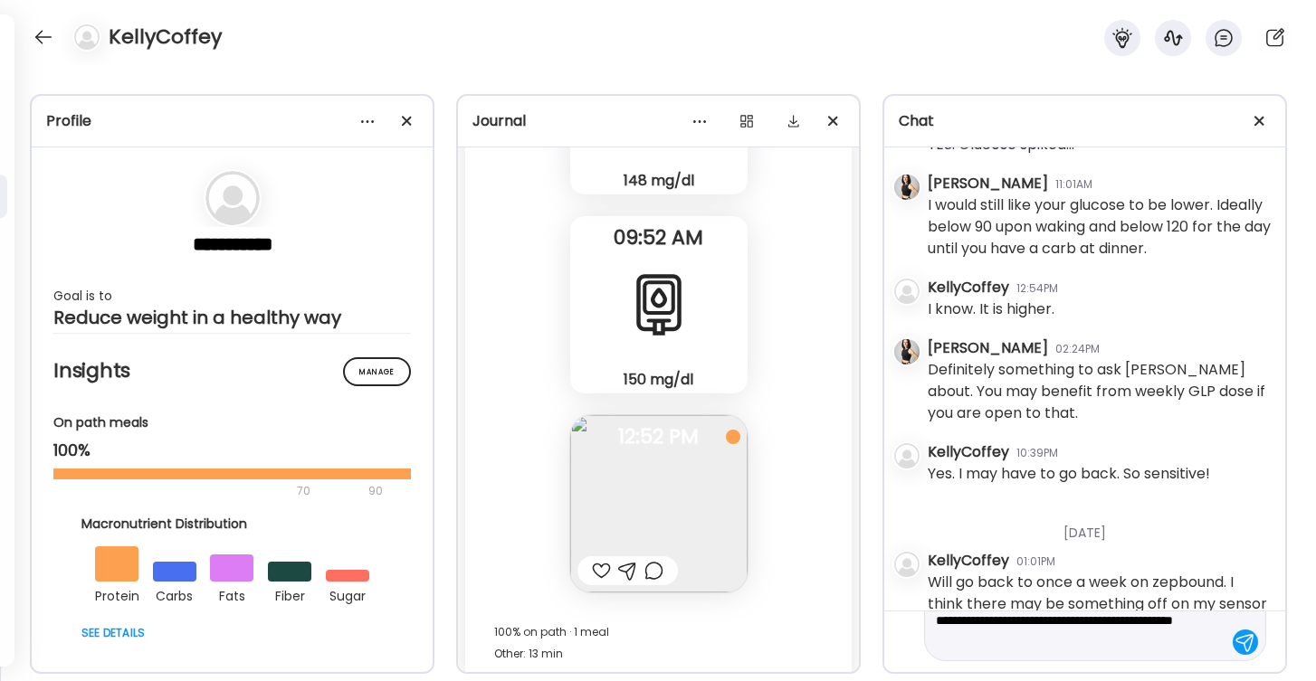
scroll to position [43, 0]
type textarea "**********"
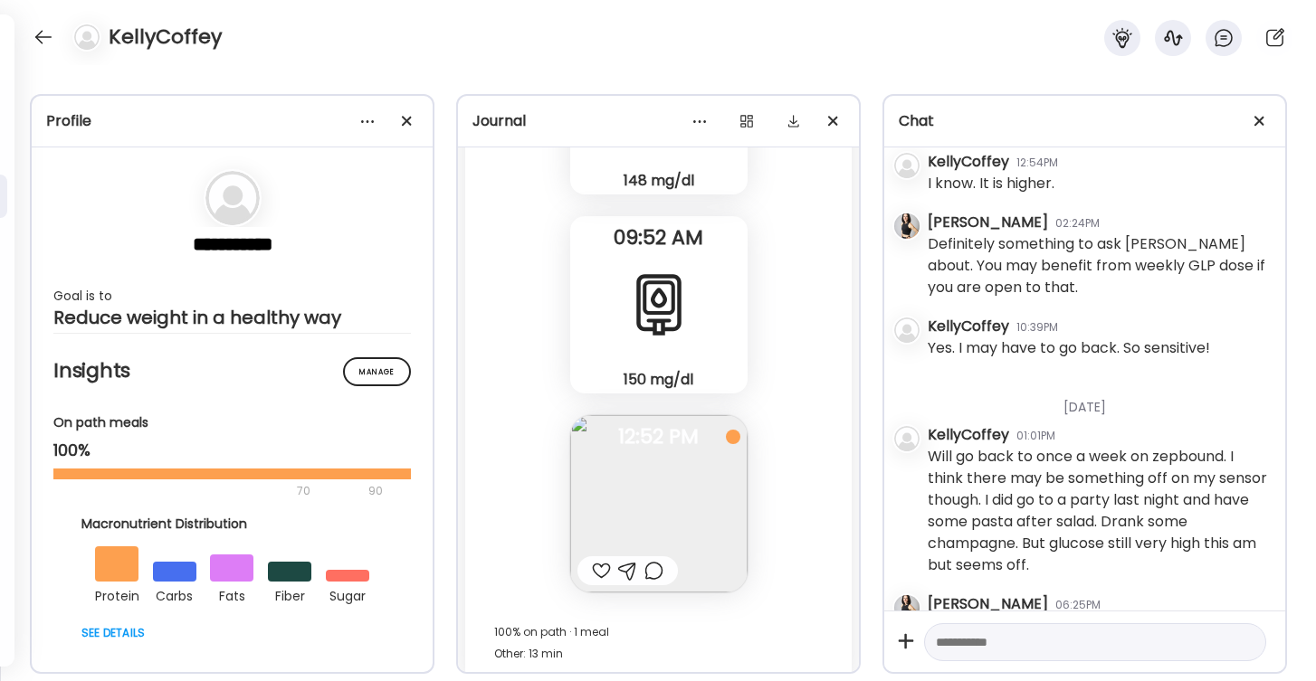
scroll to position [54888, 0]
click at [42, 31] on div at bounding box center [43, 37] width 29 height 29
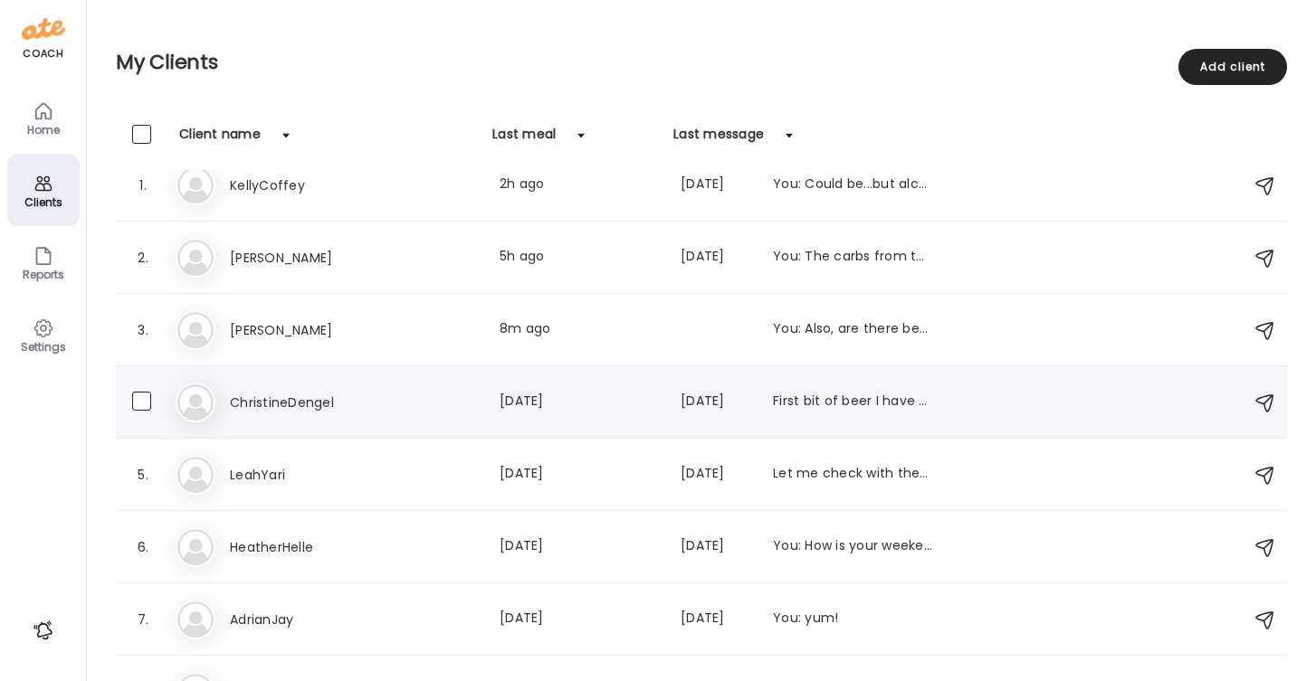
click at [280, 399] on h3 "ChristineDengel" at bounding box center [309, 403] width 159 height 22
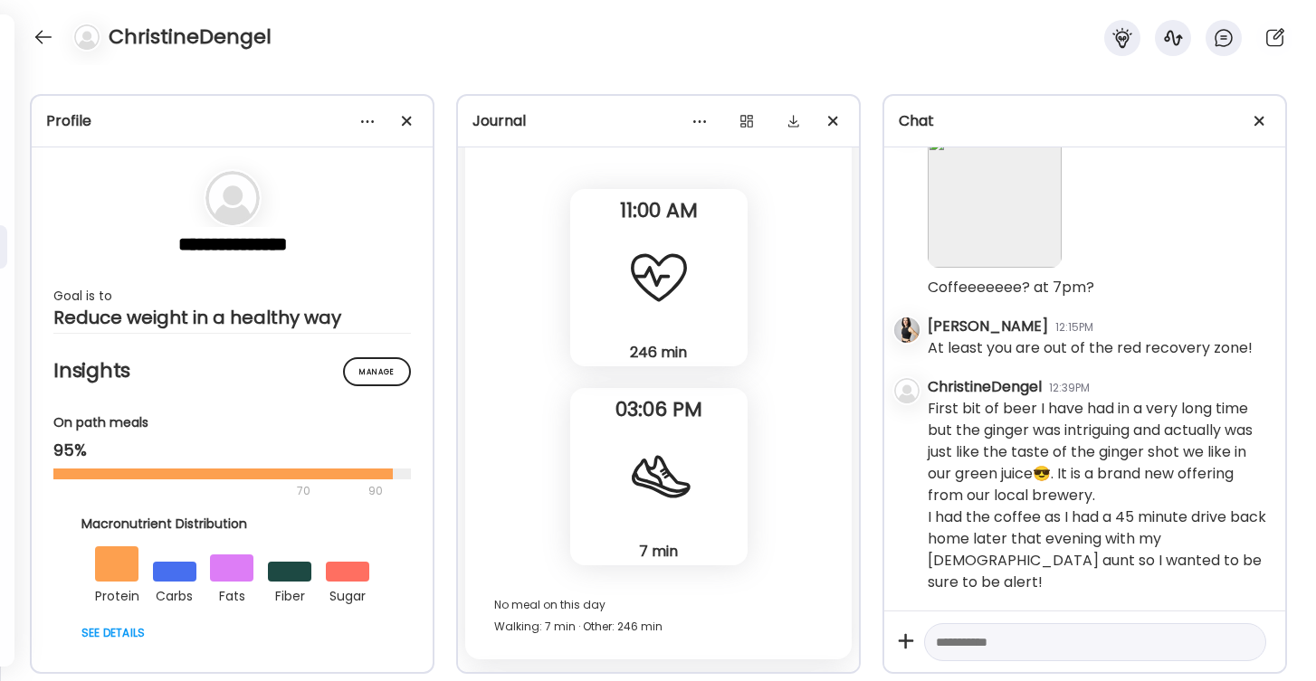
scroll to position [13893, 0]
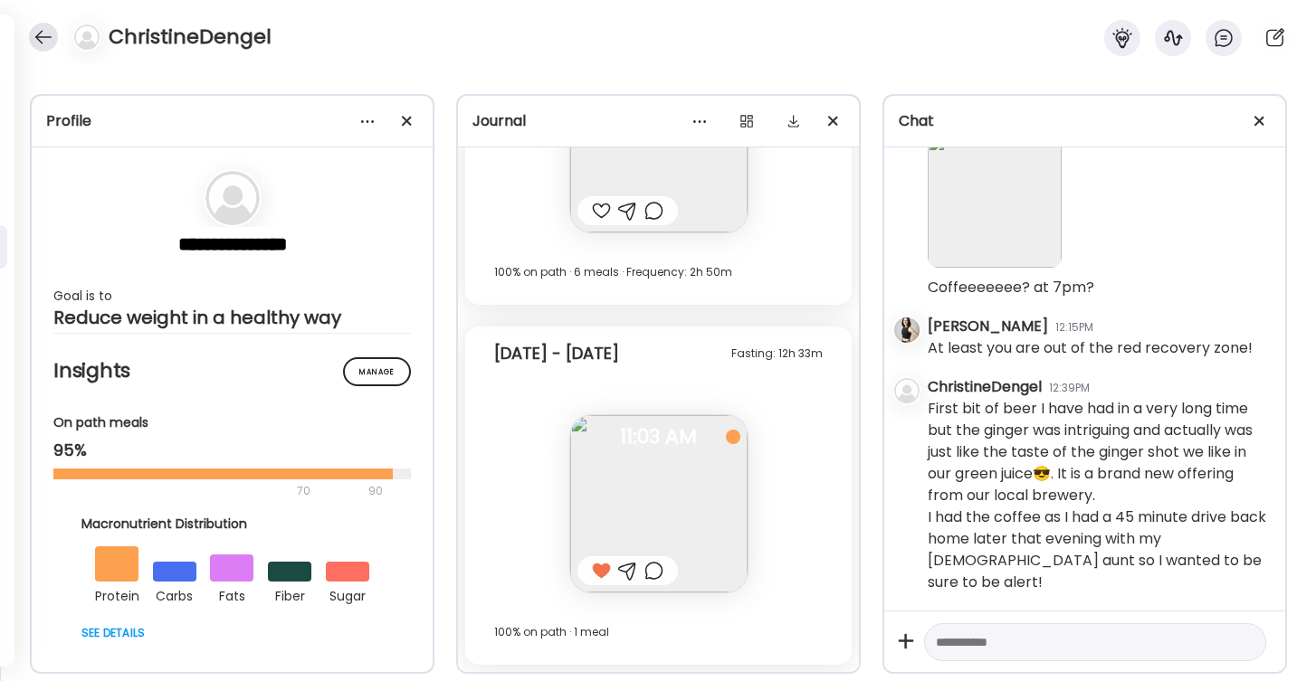
click at [45, 28] on div at bounding box center [43, 37] width 29 height 29
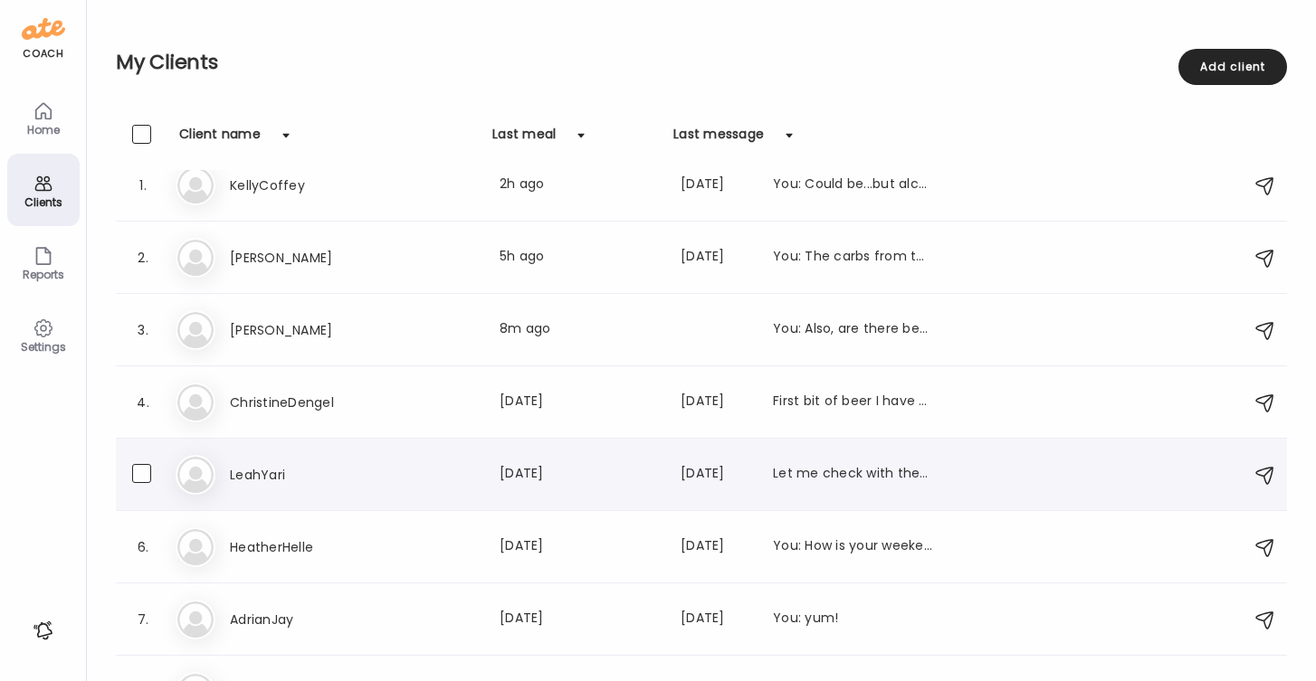
click at [268, 473] on h3 "LeahYari" at bounding box center [309, 475] width 159 height 22
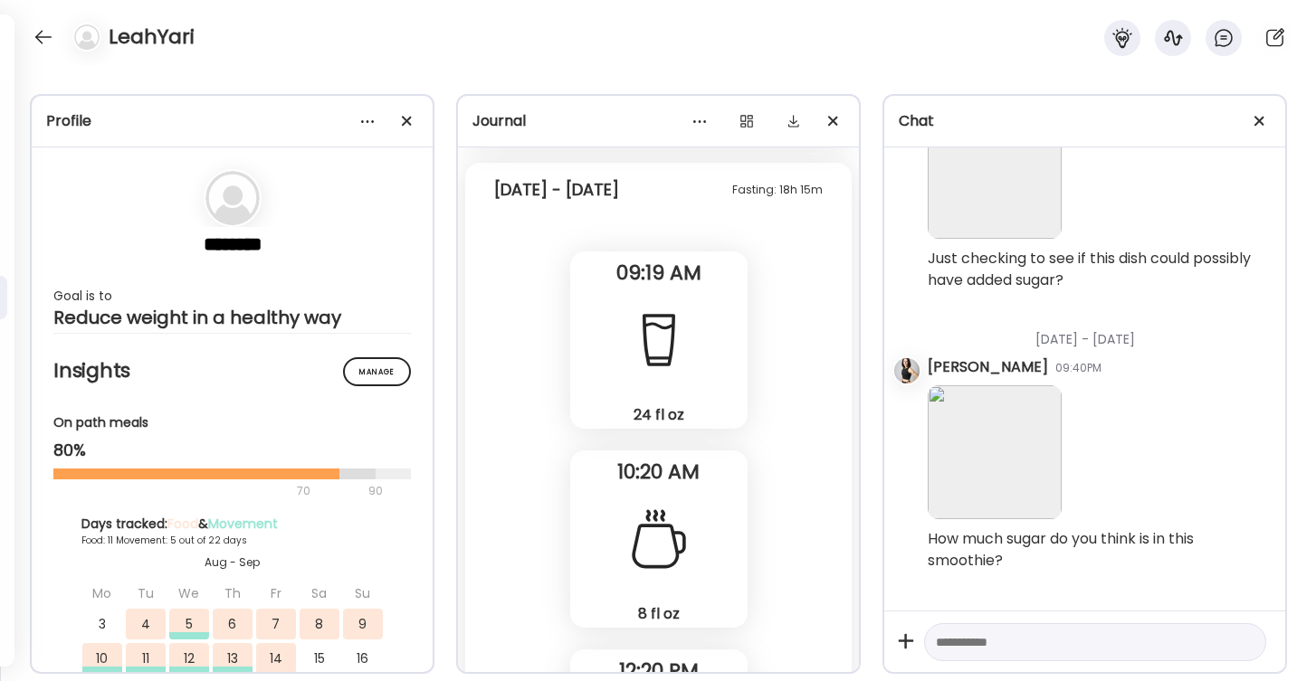
scroll to position [25340, 0]
click at [367, 119] on div at bounding box center [367, 121] width 36 height 36
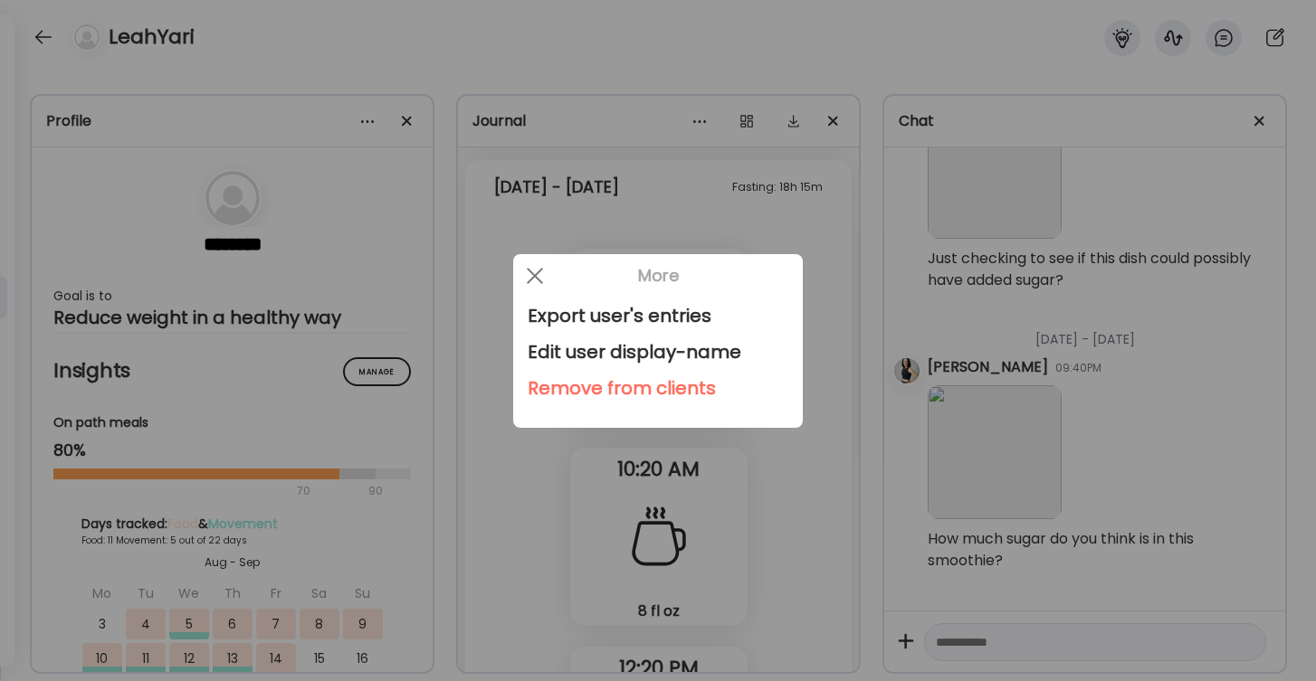
click at [619, 386] on div "Remove from clients" at bounding box center [658, 388] width 261 height 36
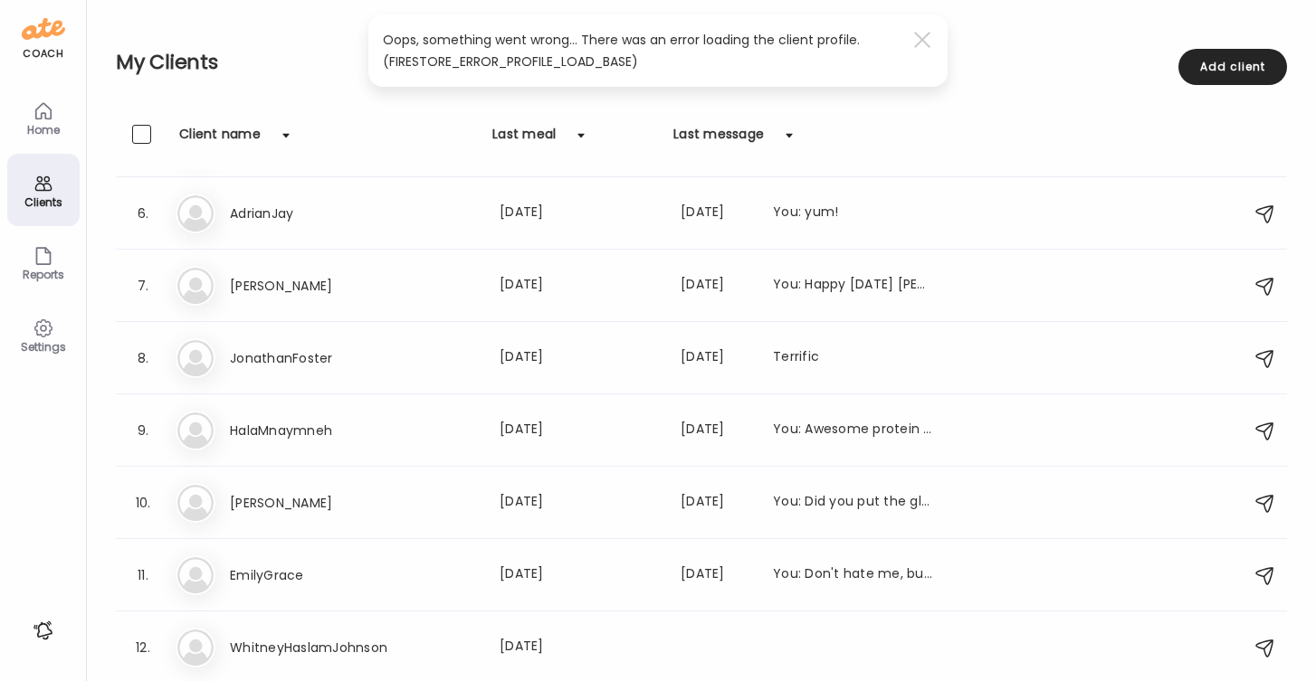
scroll to position [355, 0]
click at [374, 646] on h3 "WhitneyHaslamJohnson" at bounding box center [309, 648] width 159 height 22
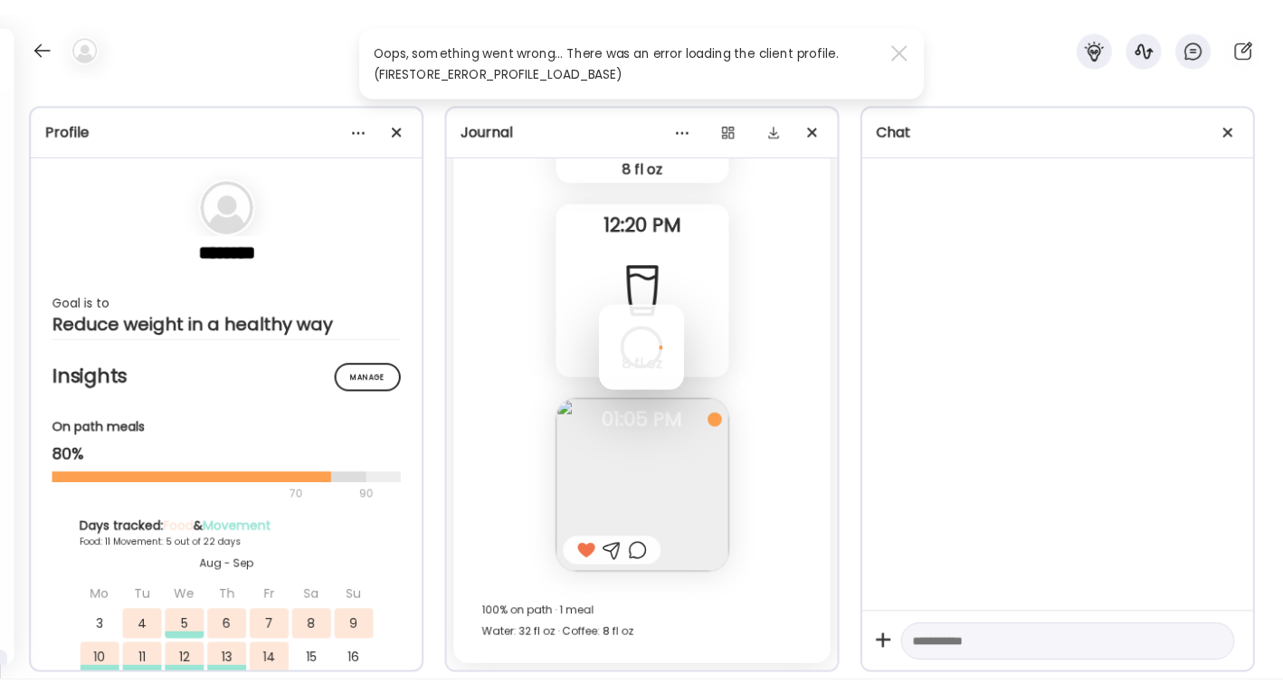
scroll to position [25793, 0]
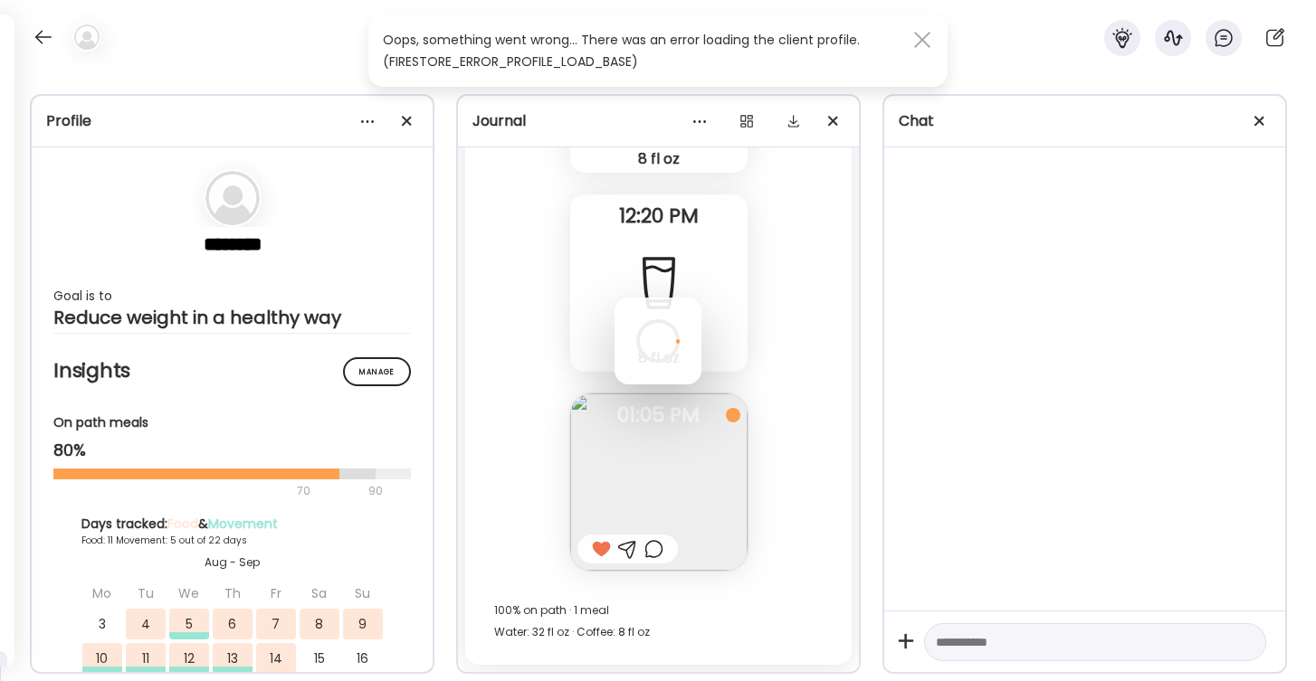
click at [923, 40] on span at bounding box center [922, 40] width 16 height 16
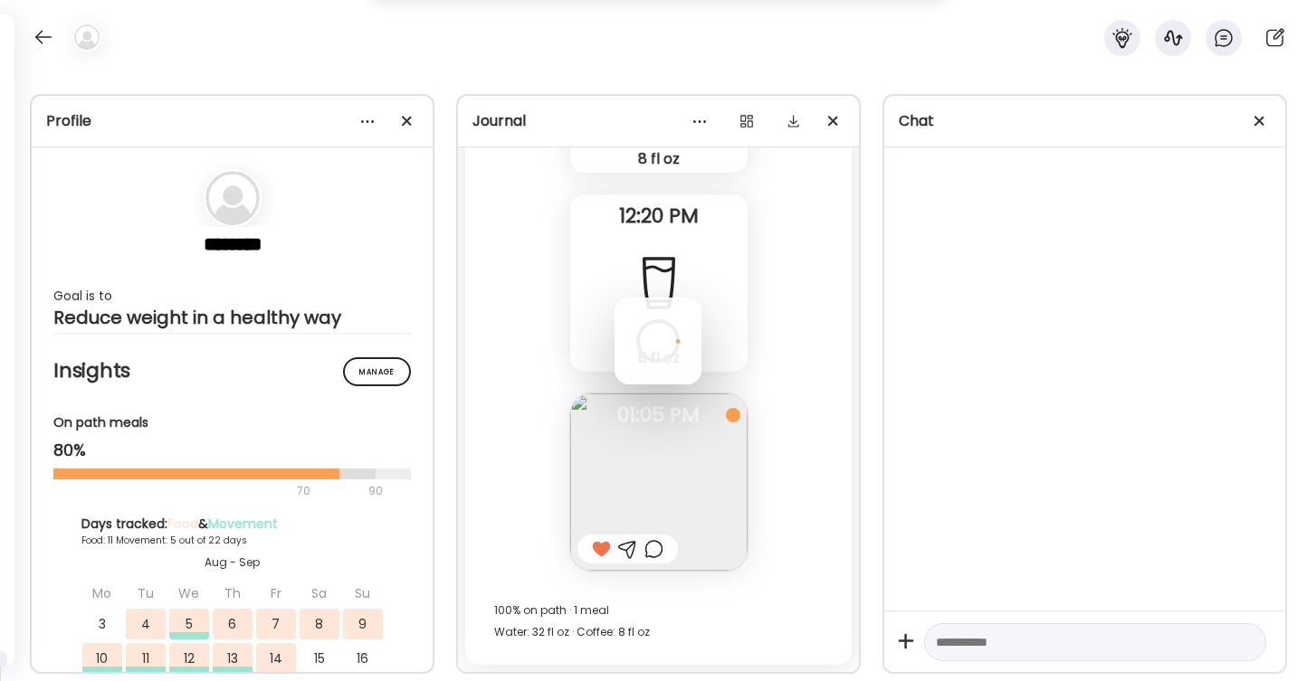
click at [614, 298] on div at bounding box center [657, 341] width 87 height 87
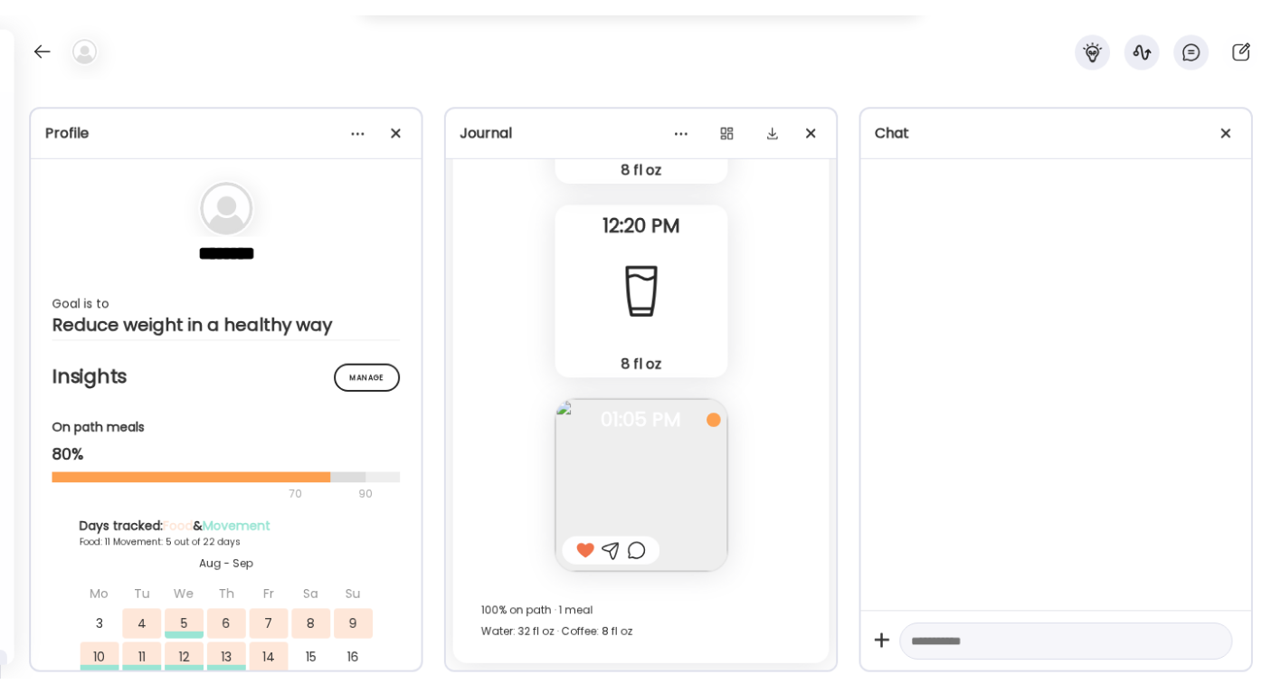
scroll to position [25780, 0]
